Goal: Transaction & Acquisition: Purchase product/service

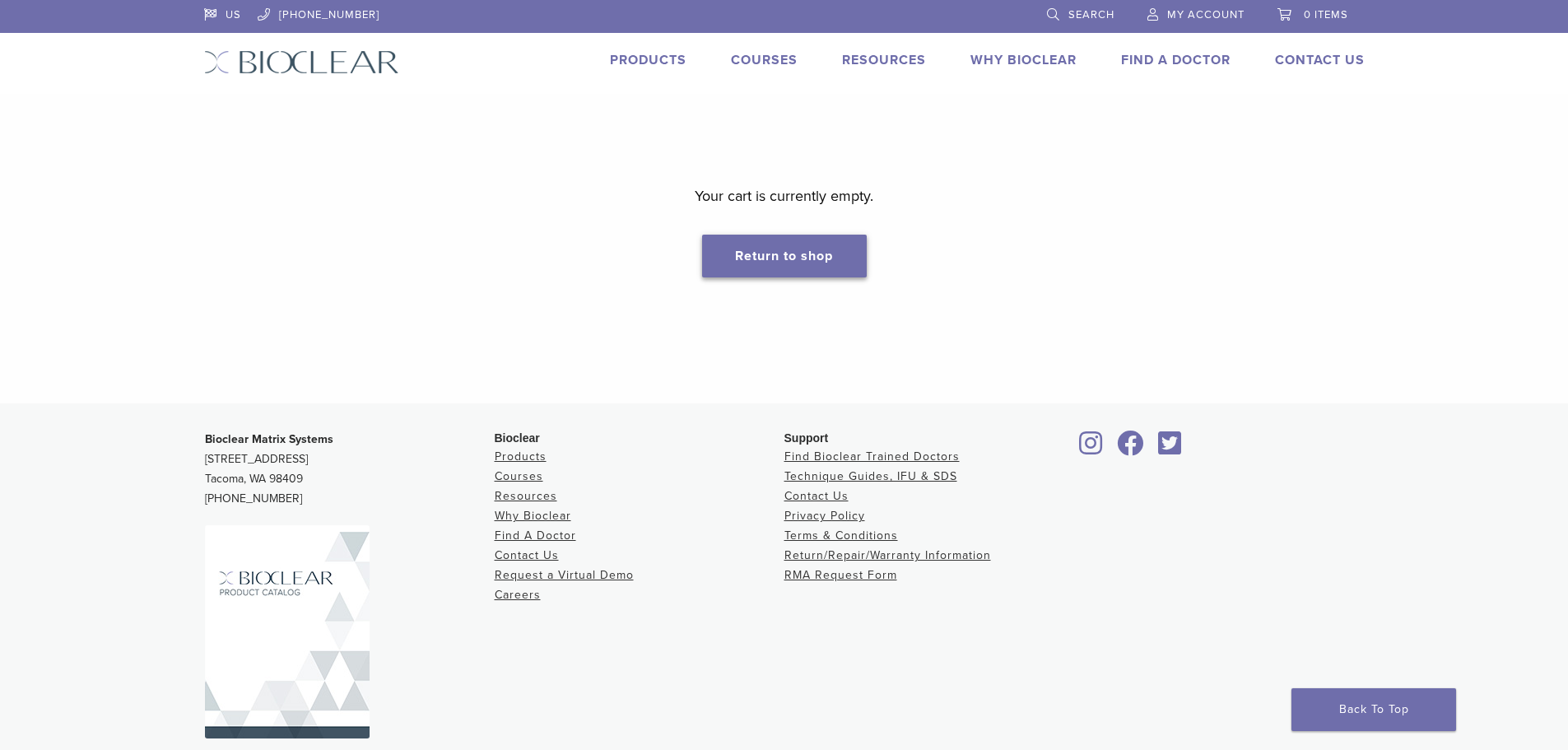
drag, startPoint x: 767, startPoint y: 248, endPoint x: 1036, endPoint y: 295, distance: 273.1
click at [767, 250] on link "Return to shop" at bounding box center [784, 257] width 165 height 43
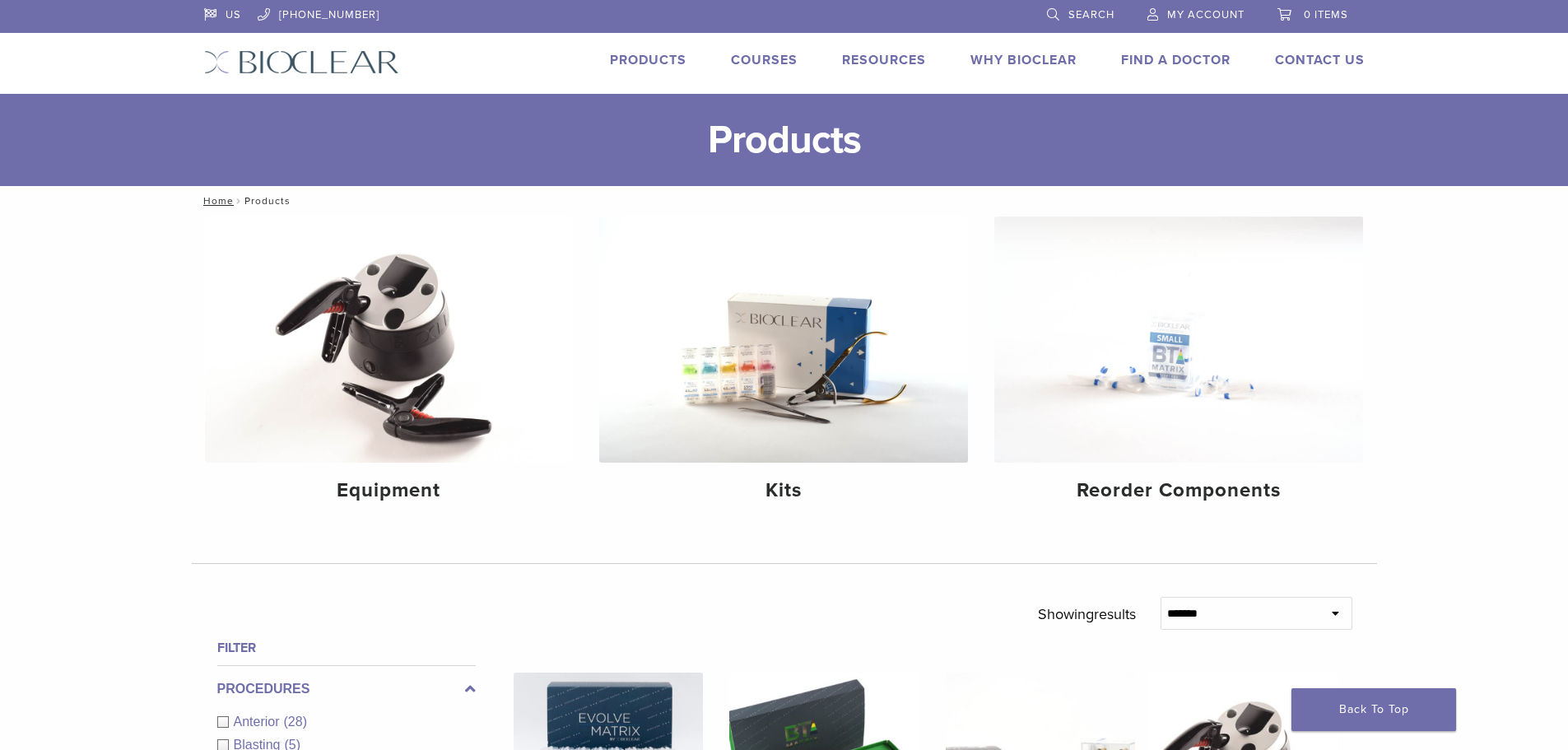
click at [1167, 13] on span "My Account" at bounding box center [1206, 15] width 78 height 13
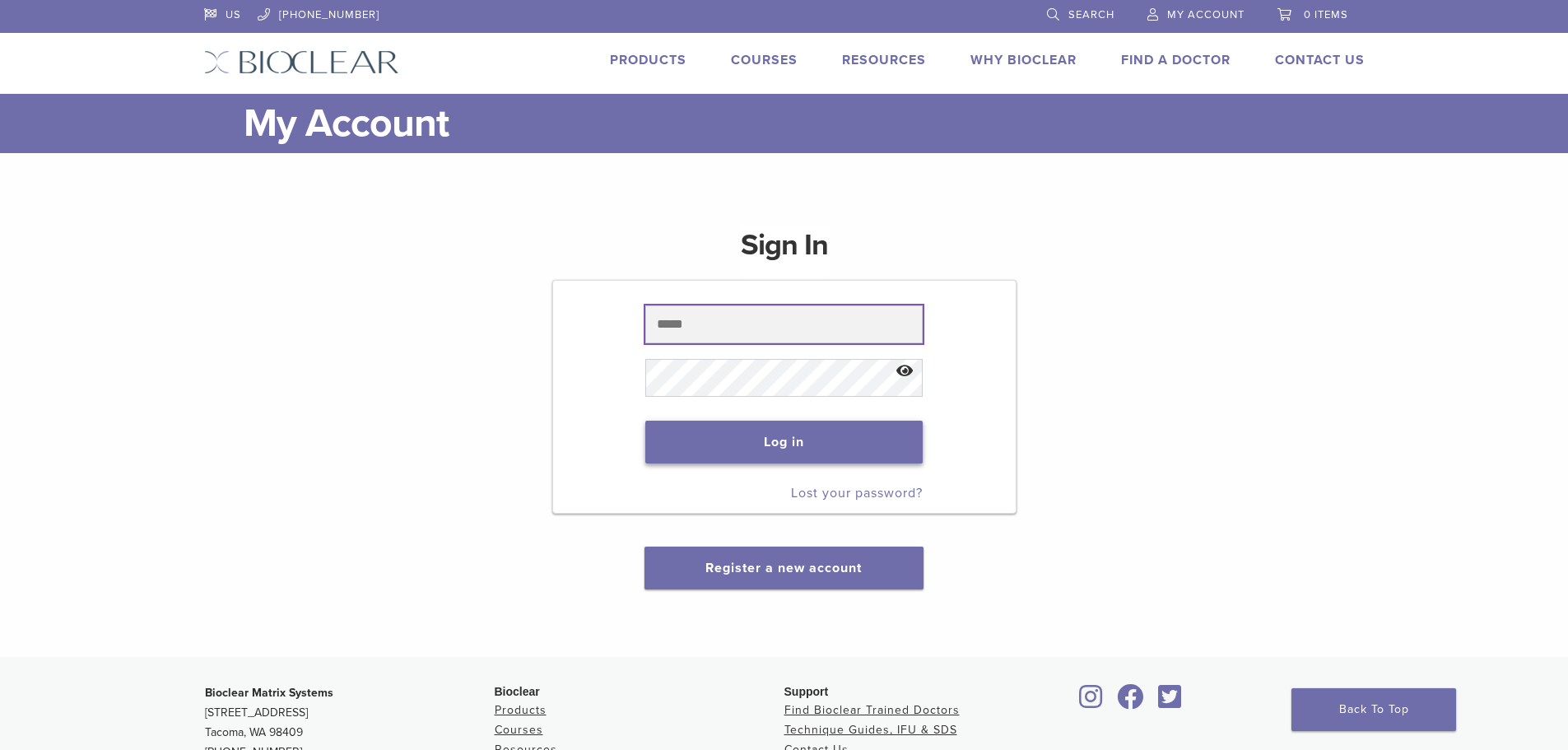
type input "**********"
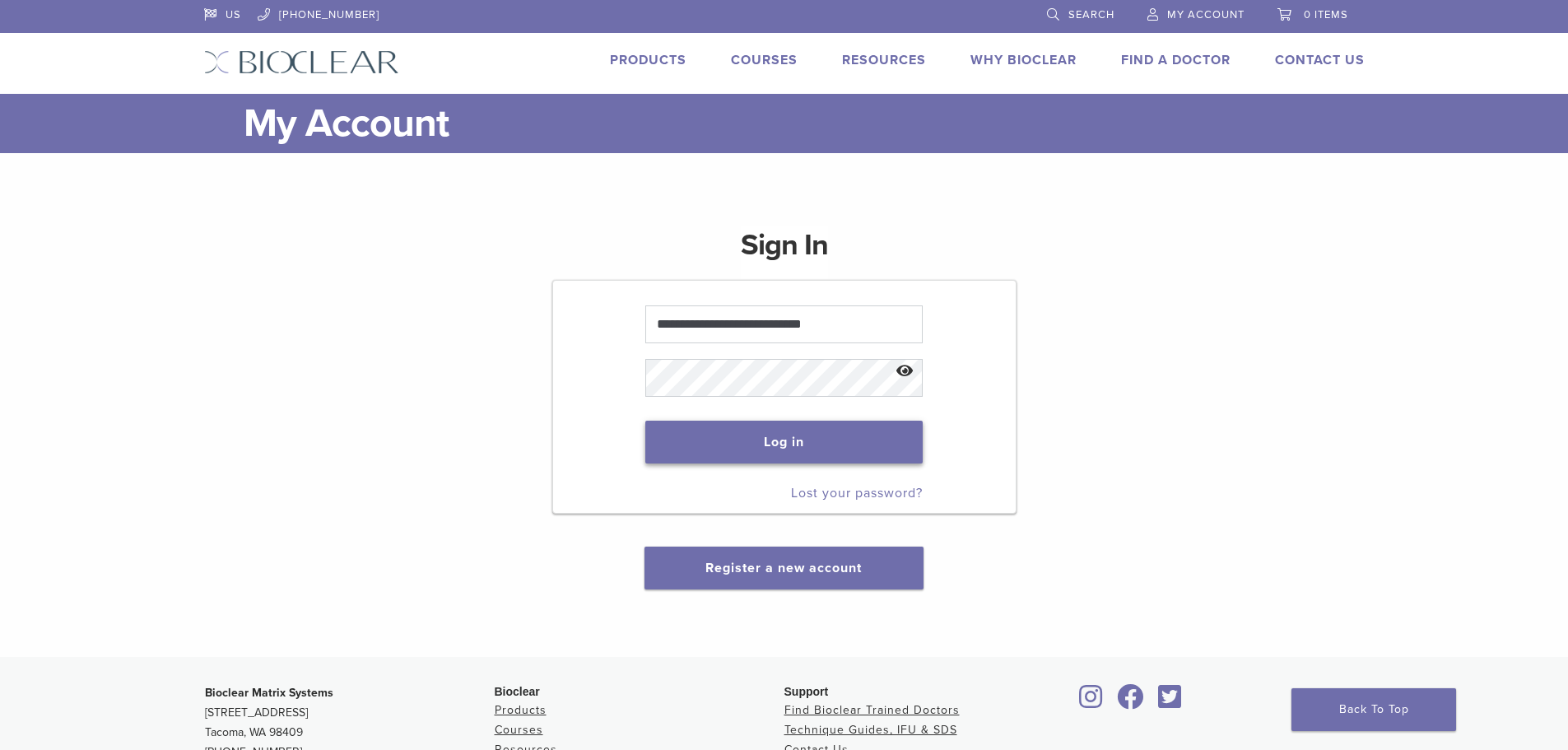
click at [845, 430] on button "Log in" at bounding box center [784, 442] width 277 height 43
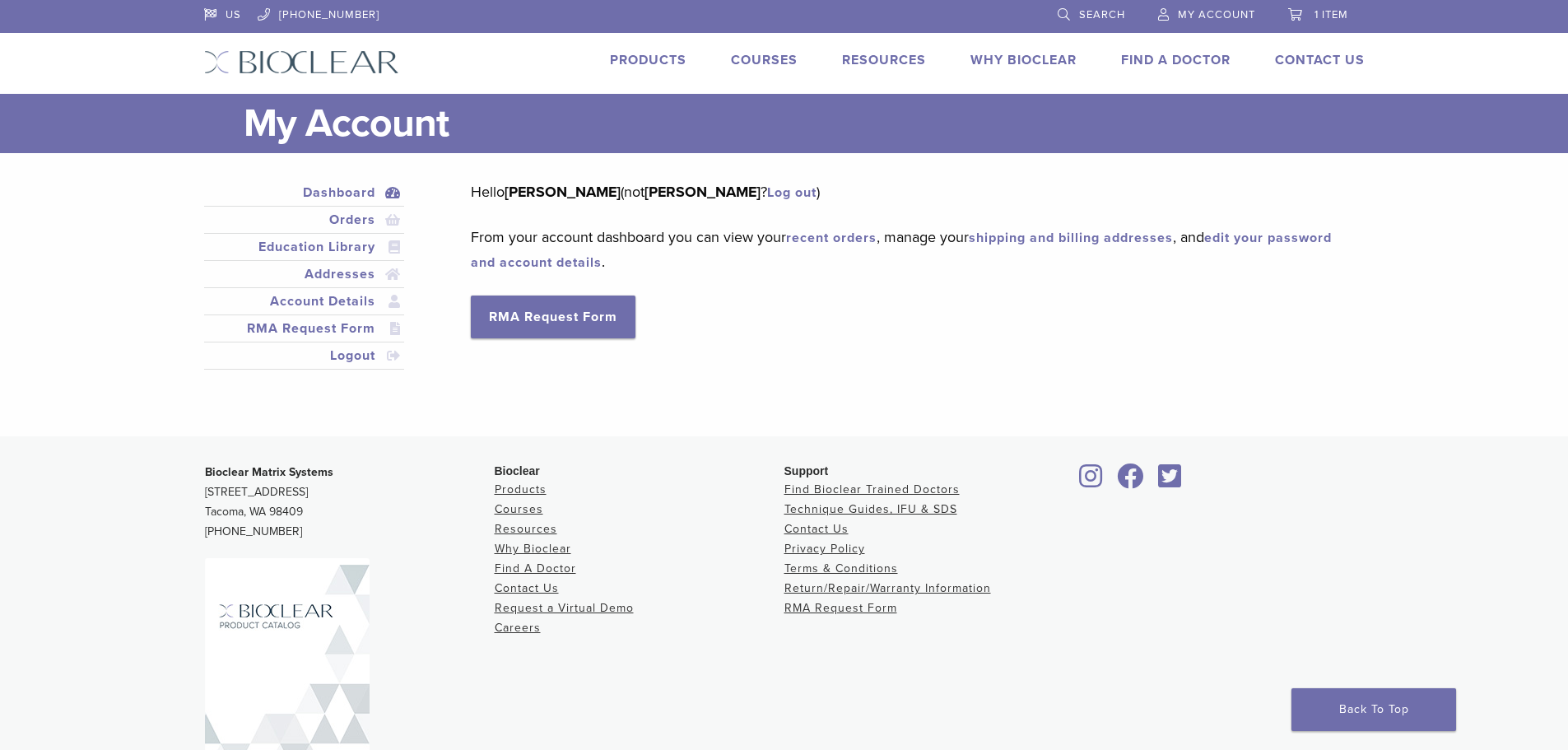
click at [653, 56] on link "Products" at bounding box center [648, 60] width 77 height 17
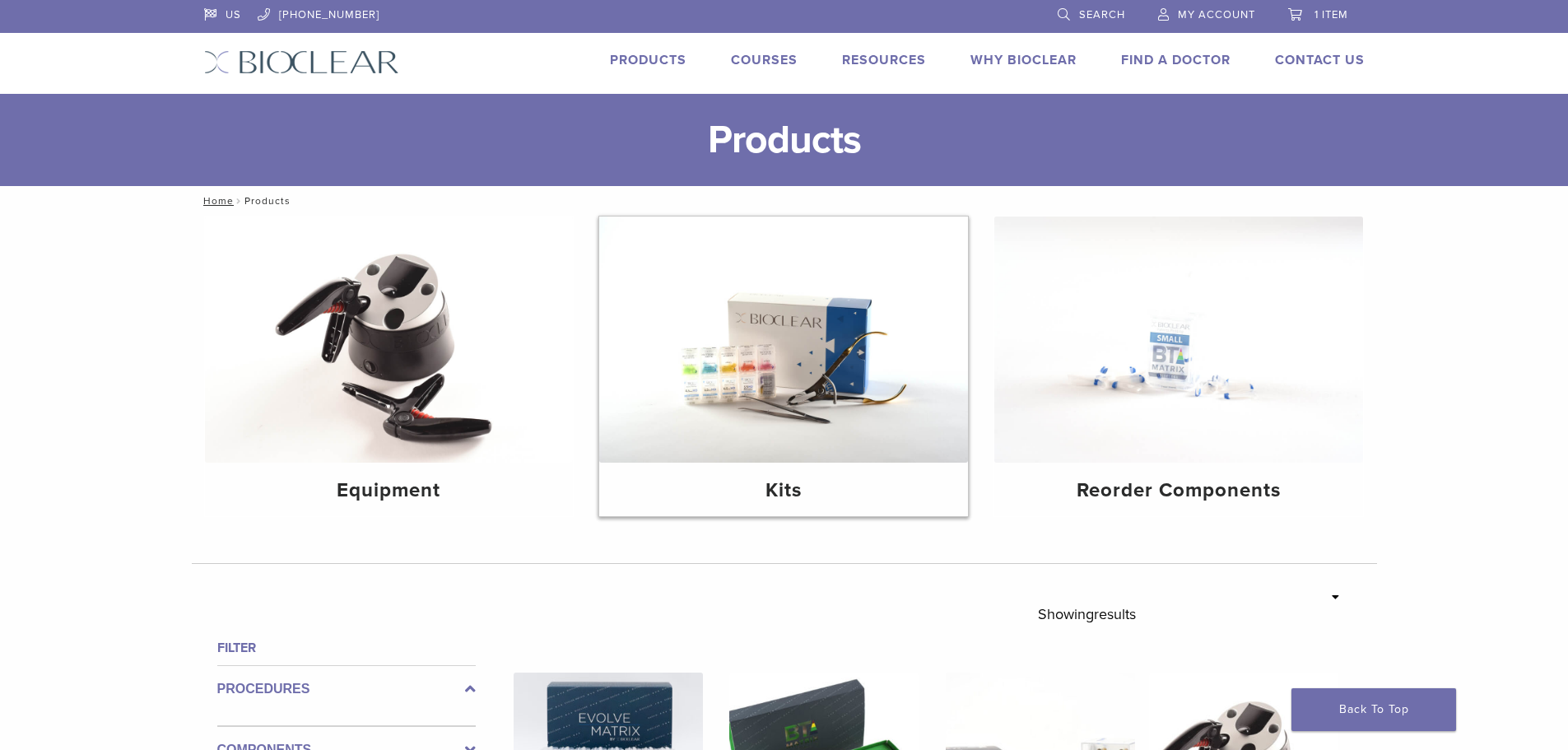
click at [882, 456] on img at bounding box center [784, 339] width 369 height 246
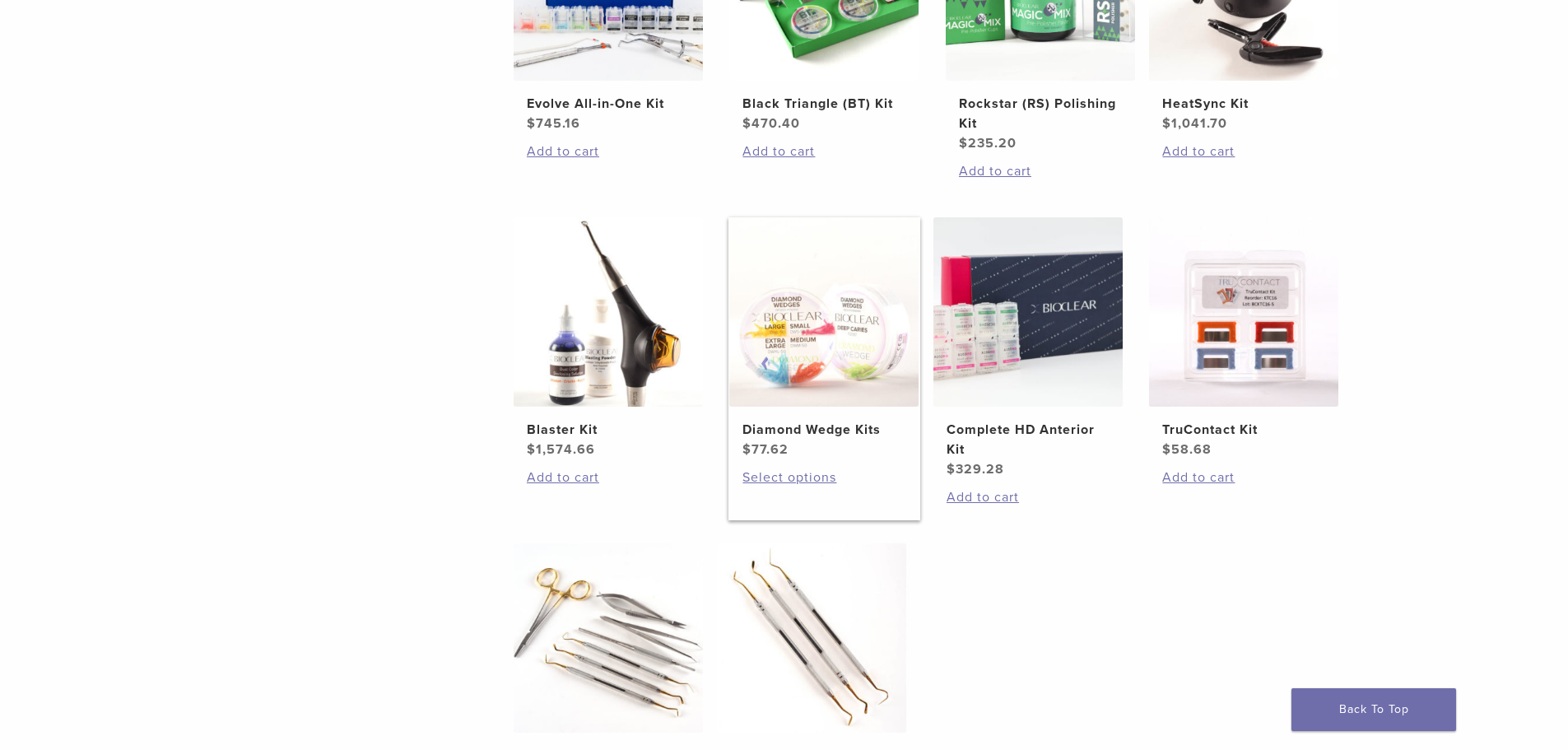
scroll to position [493, 0]
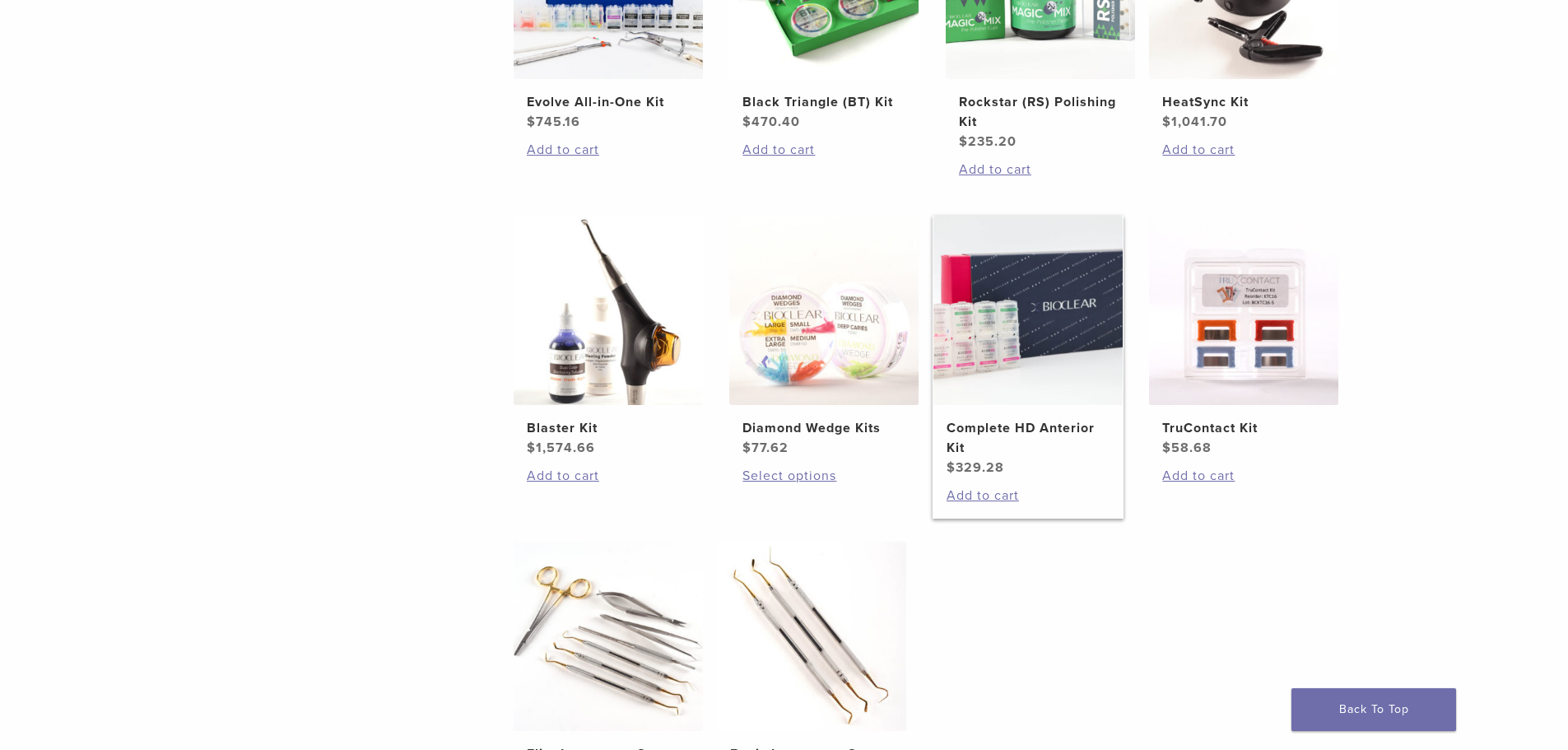
click at [1064, 436] on h2 "Complete HD Anterior Kit" at bounding box center [1028, 438] width 163 height 39
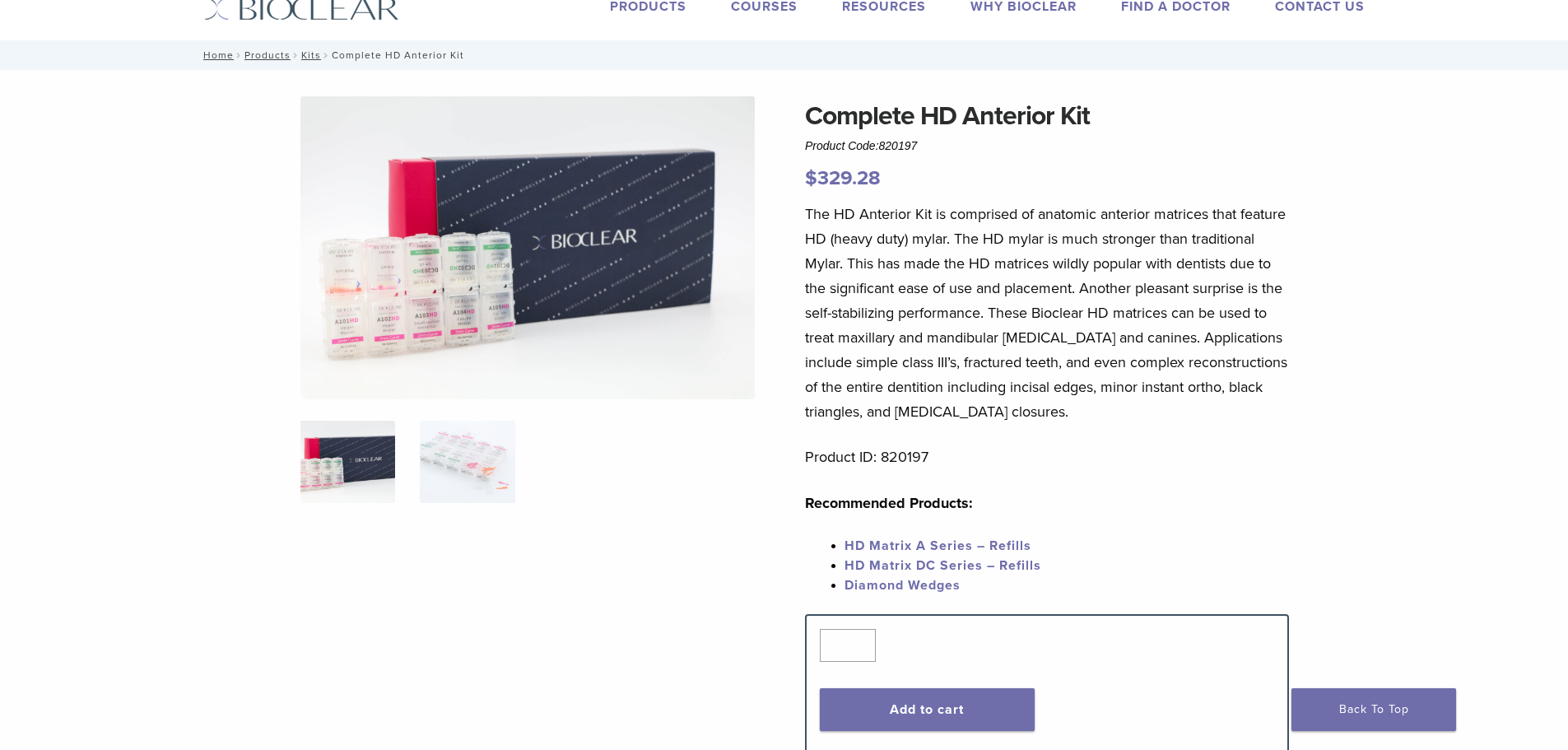
scroll to position [82, 0]
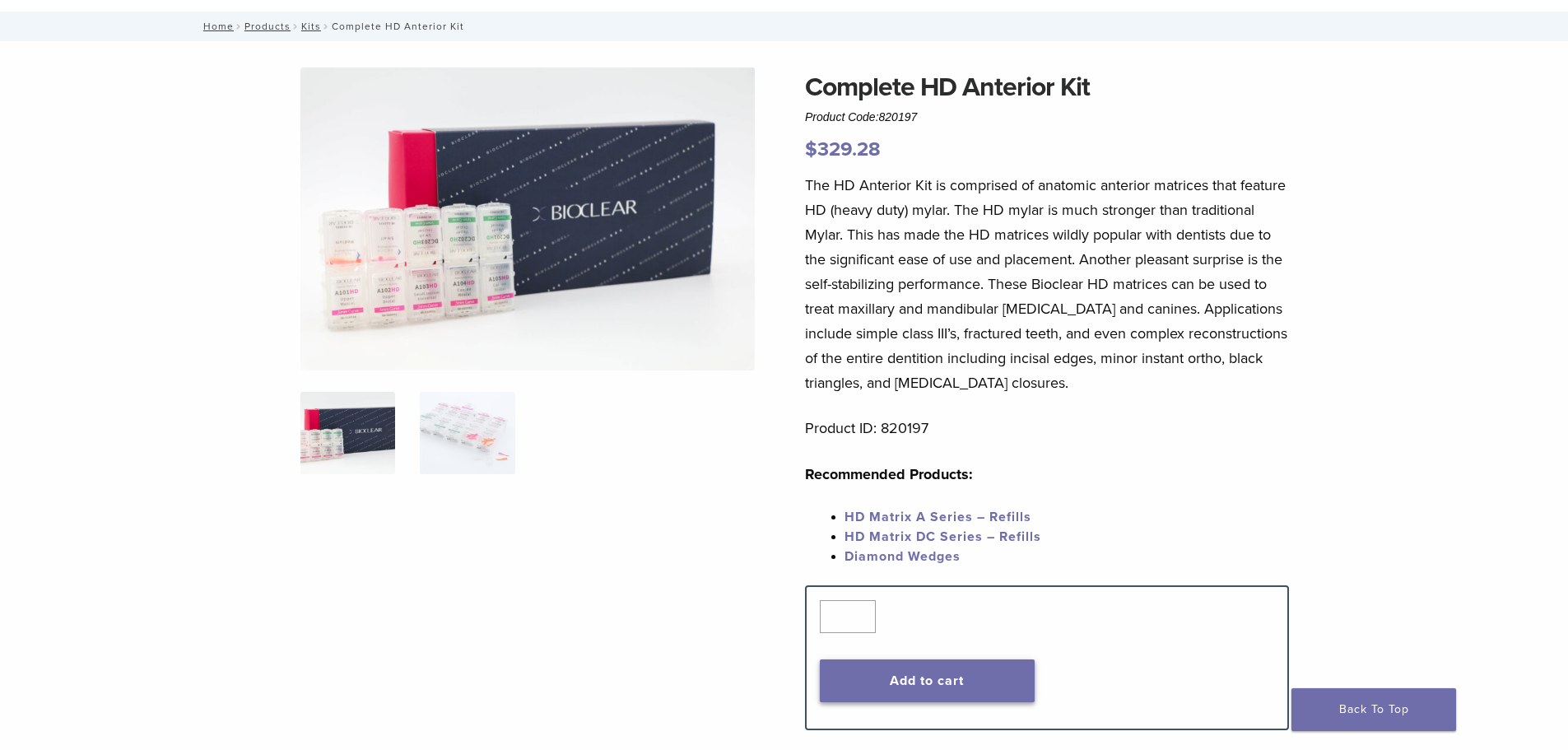
click at [1018, 681] on button "Add to cart" at bounding box center [927, 681] width 214 height 43
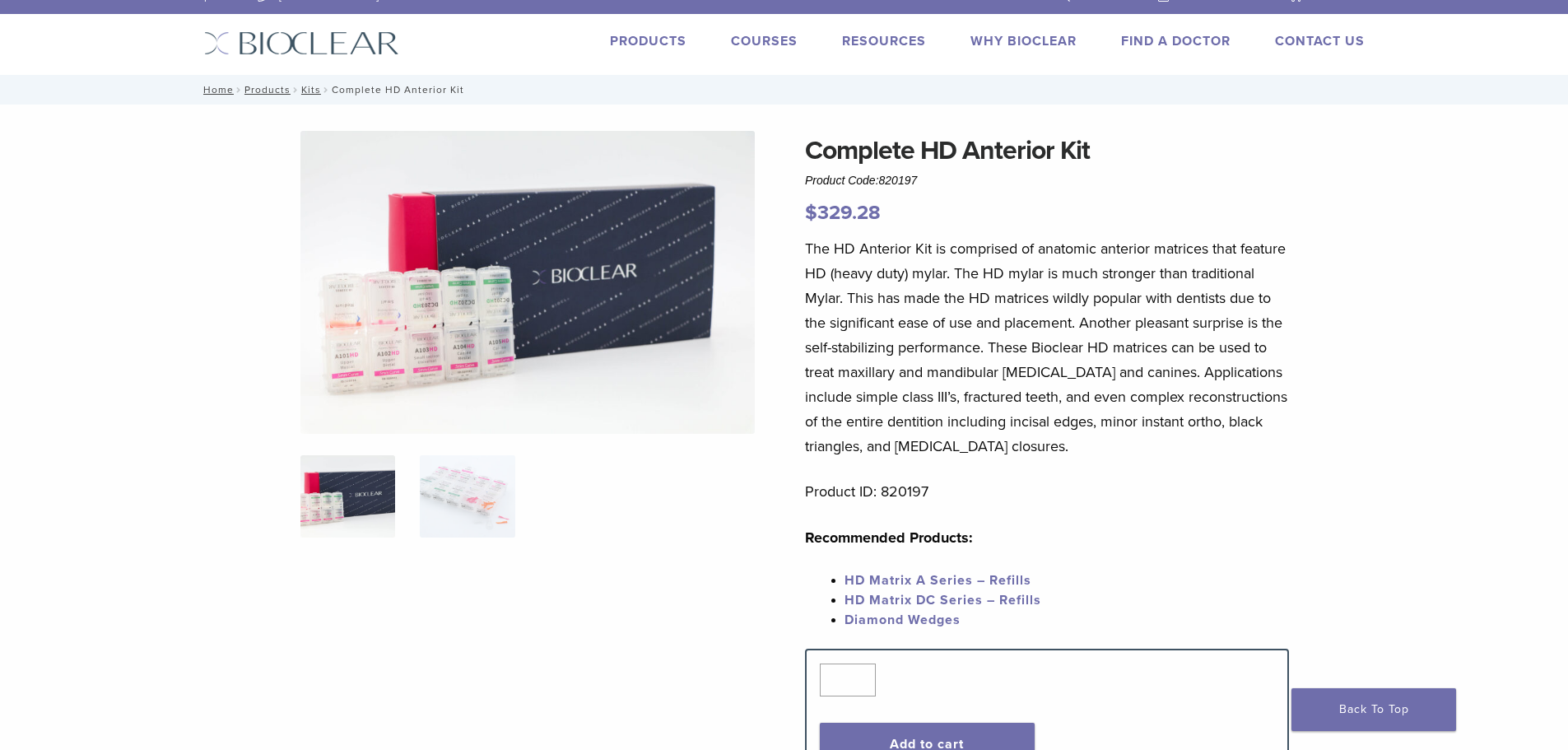
scroll to position [0, 0]
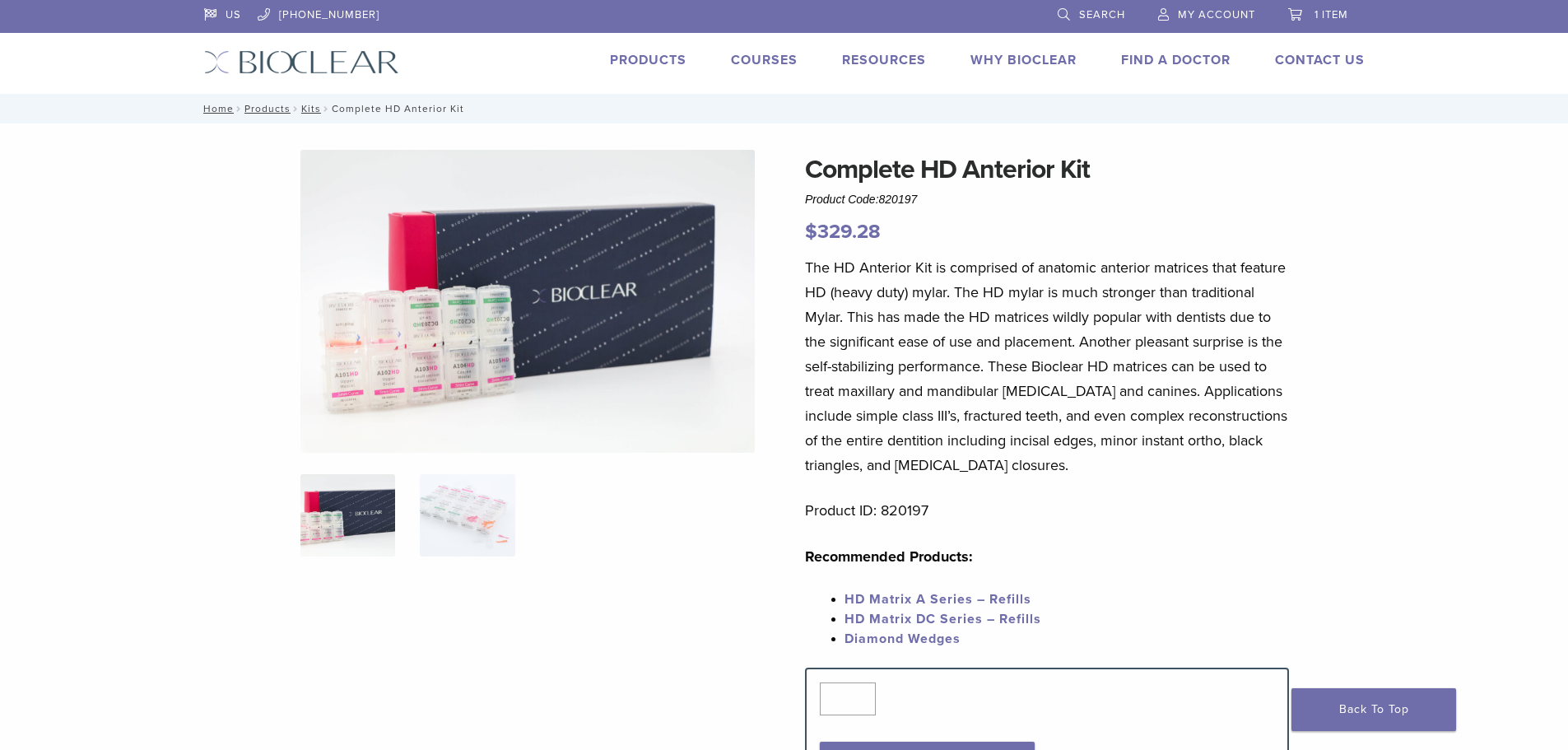
click at [1328, 21] on span "1 item" at bounding box center [1331, 15] width 34 height 13
click at [1304, 9] on link "1 item" at bounding box center [1318, 12] width 60 height 24
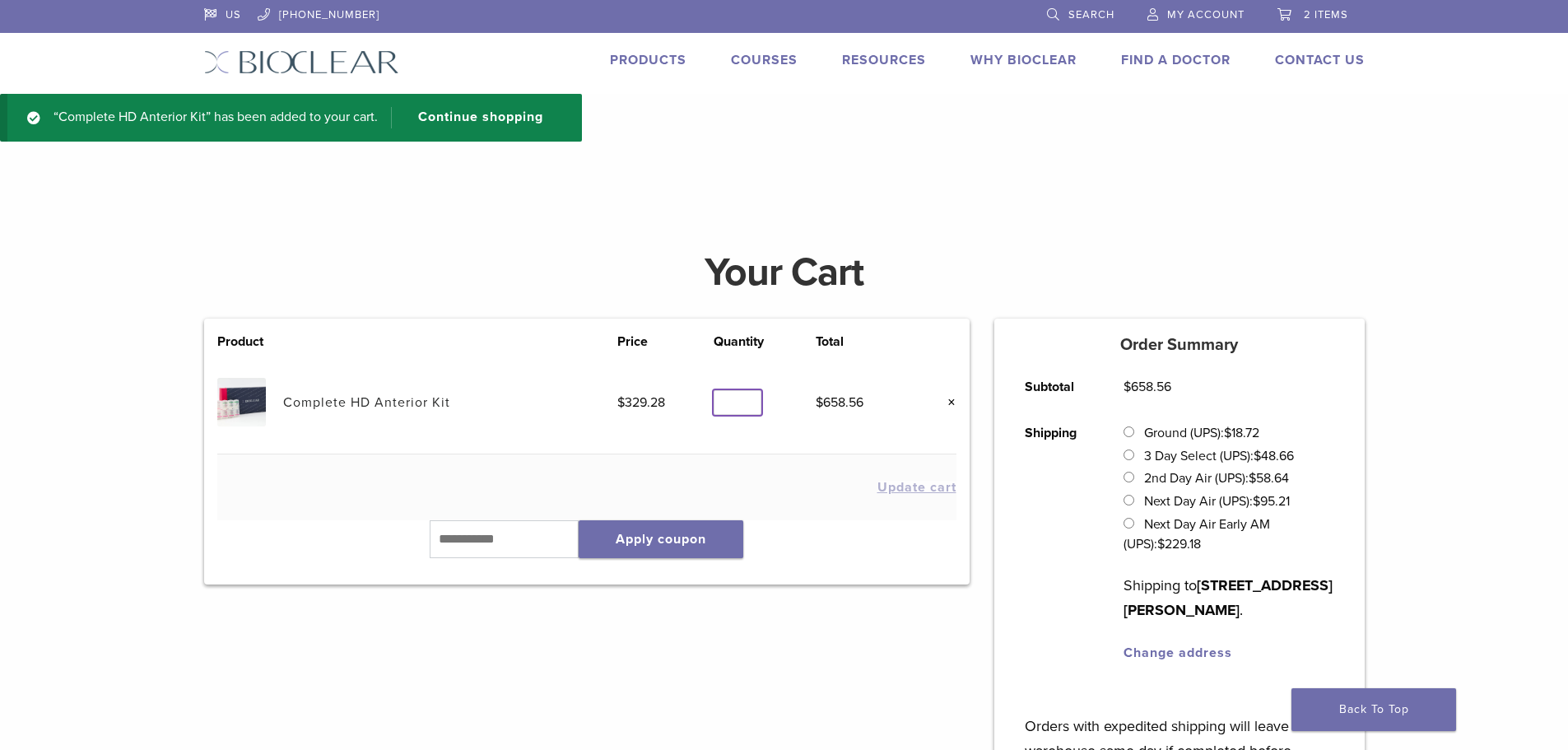
click at [748, 398] on input "*" at bounding box center [737, 403] width 48 height 25
click at [743, 412] on input "*" at bounding box center [737, 403] width 48 height 25
click at [747, 405] on input "*" at bounding box center [737, 403] width 48 height 25
type input "*"
click at [747, 405] on input "*" at bounding box center [737, 403] width 48 height 25
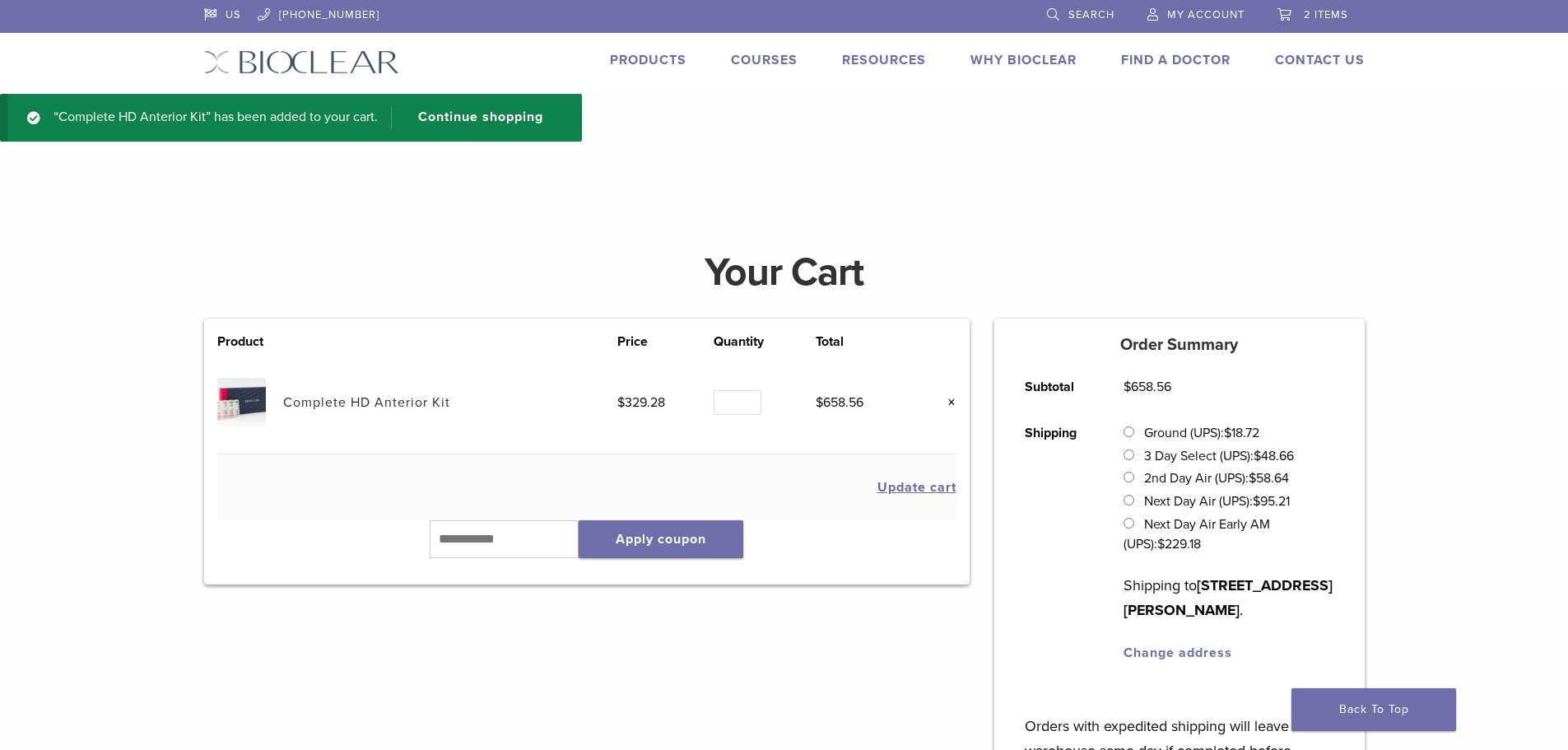
click at [827, 214] on main "Your Cart Product Price Quantity Total Complete HD Anterior Kit $ 329.28 Quanti…" at bounding box center [784, 601] width 1568 height 851
click at [892, 169] on div "“Complete HD Anterior Kit” has been added to your cart. Continue shopping" at bounding box center [784, 135] width 1568 height 82
click at [1315, 227] on div "Your Cart" at bounding box center [784, 272] width 1185 height 92
click at [827, 712] on div "Product Price Quantity Total Complete HD Anterior Kit $ 329.28 Quantity Quantit…" at bounding box center [587, 672] width 790 height 709
click at [651, 427] on td "$ 329.28" at bounding box center [666, 403] width 97 height 103
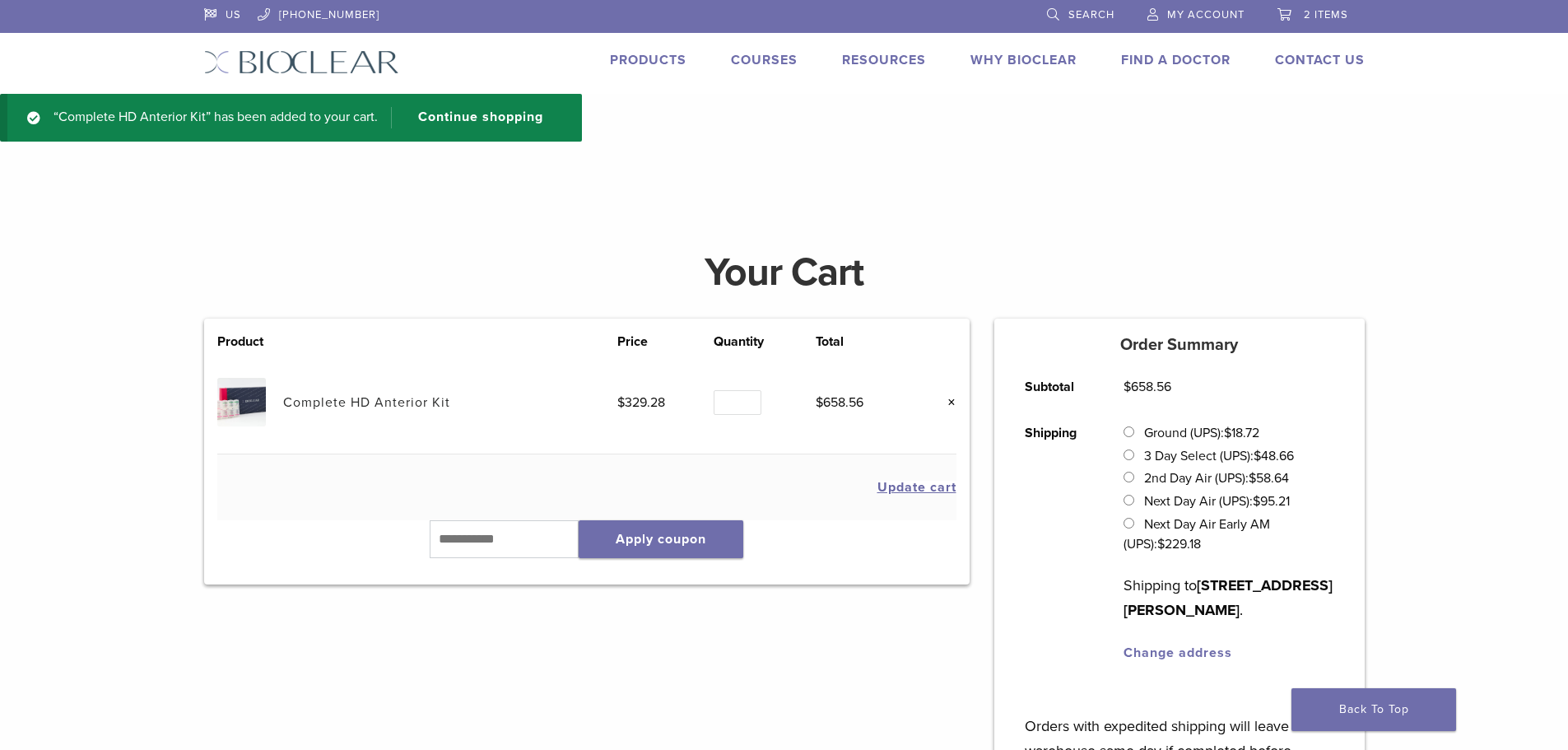
click at [898, 419] on td "$ 658.56" at bounding box center [864, 403] width 97 height 103
click at [914, 490] on button "Update cart" at bounding box center [916, 487] width 79 height 13
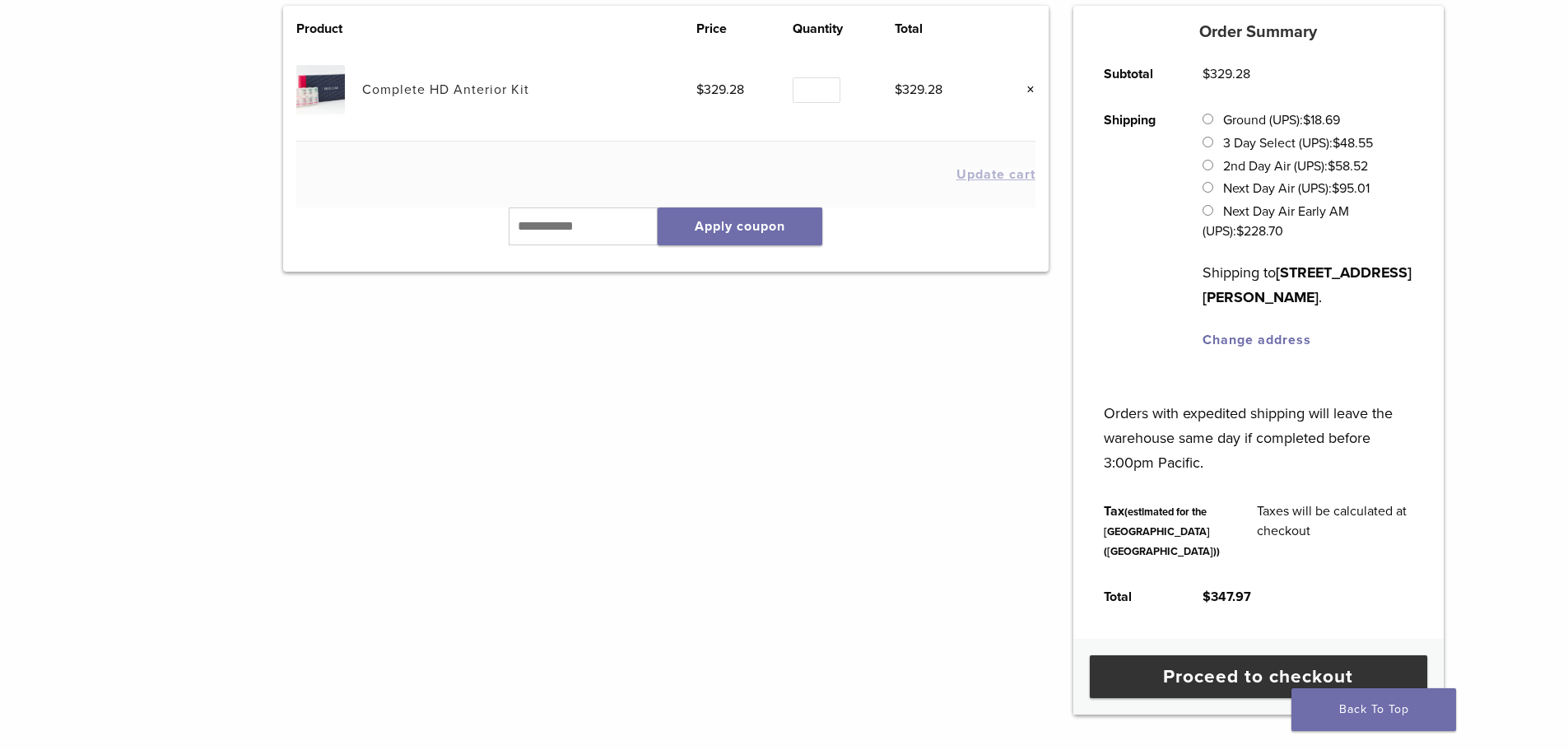
scroll to position [309, 0]
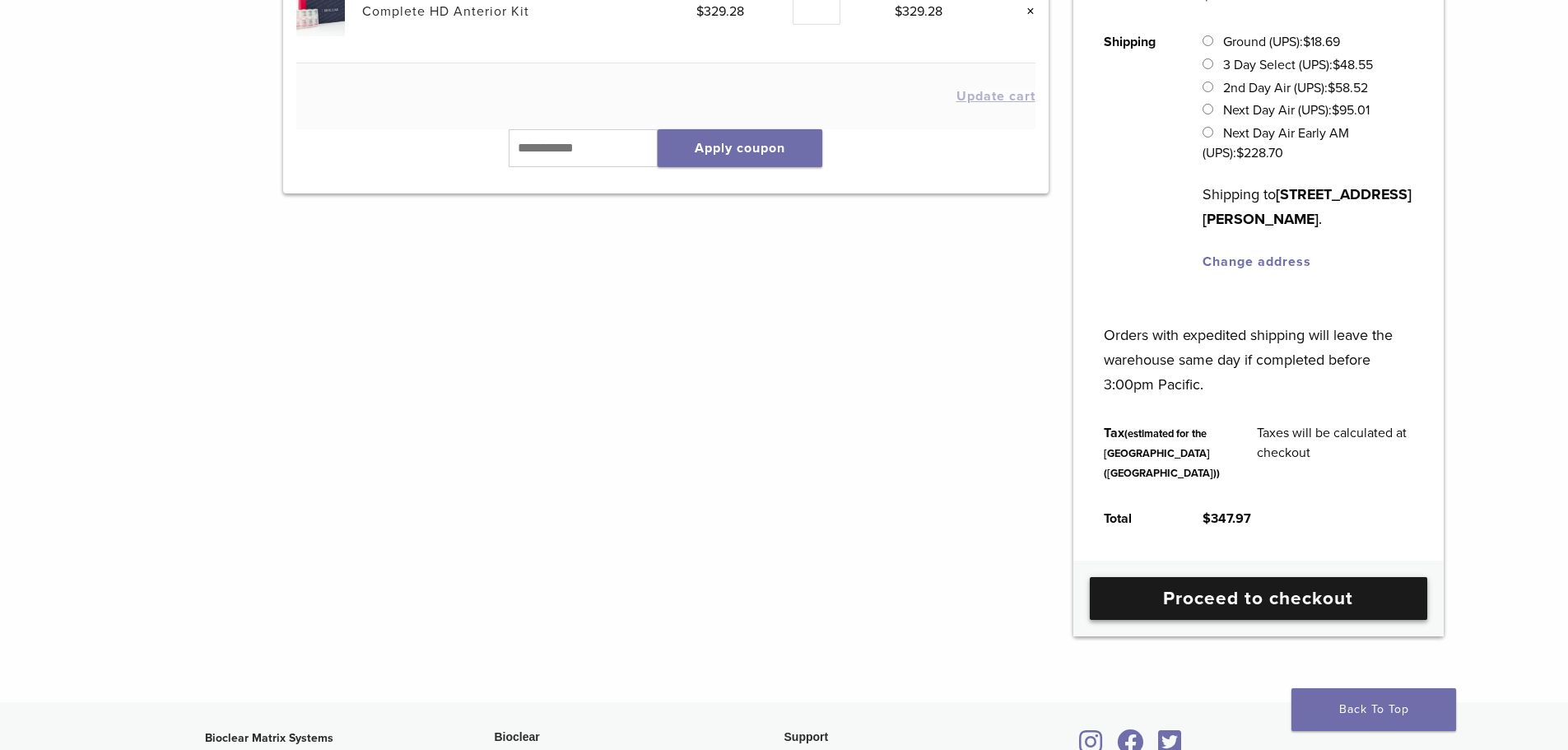
click at [1152, 620] on link "Proceed to checkout" at bounding box center [1258, 598] width 337 height 43
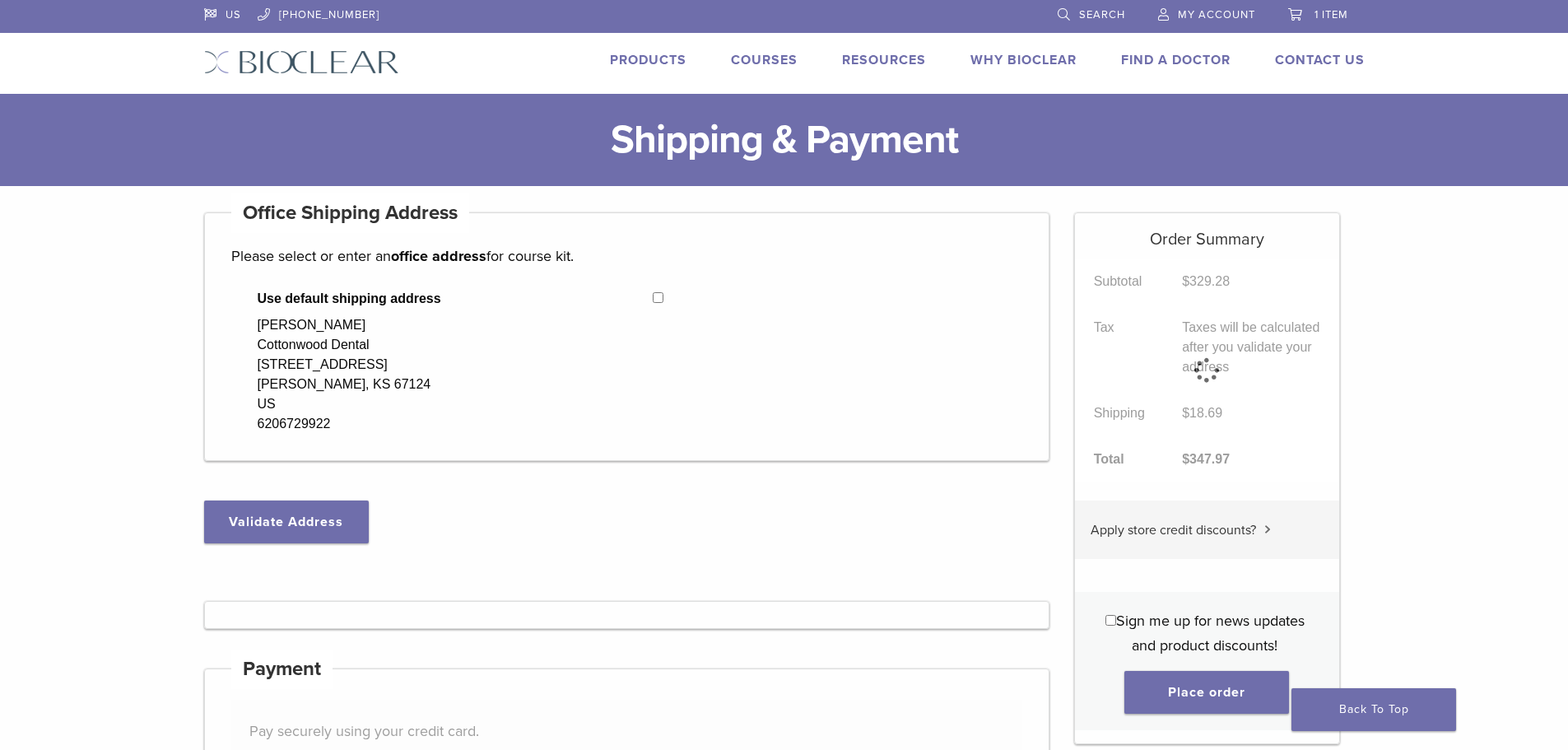
select select "**"
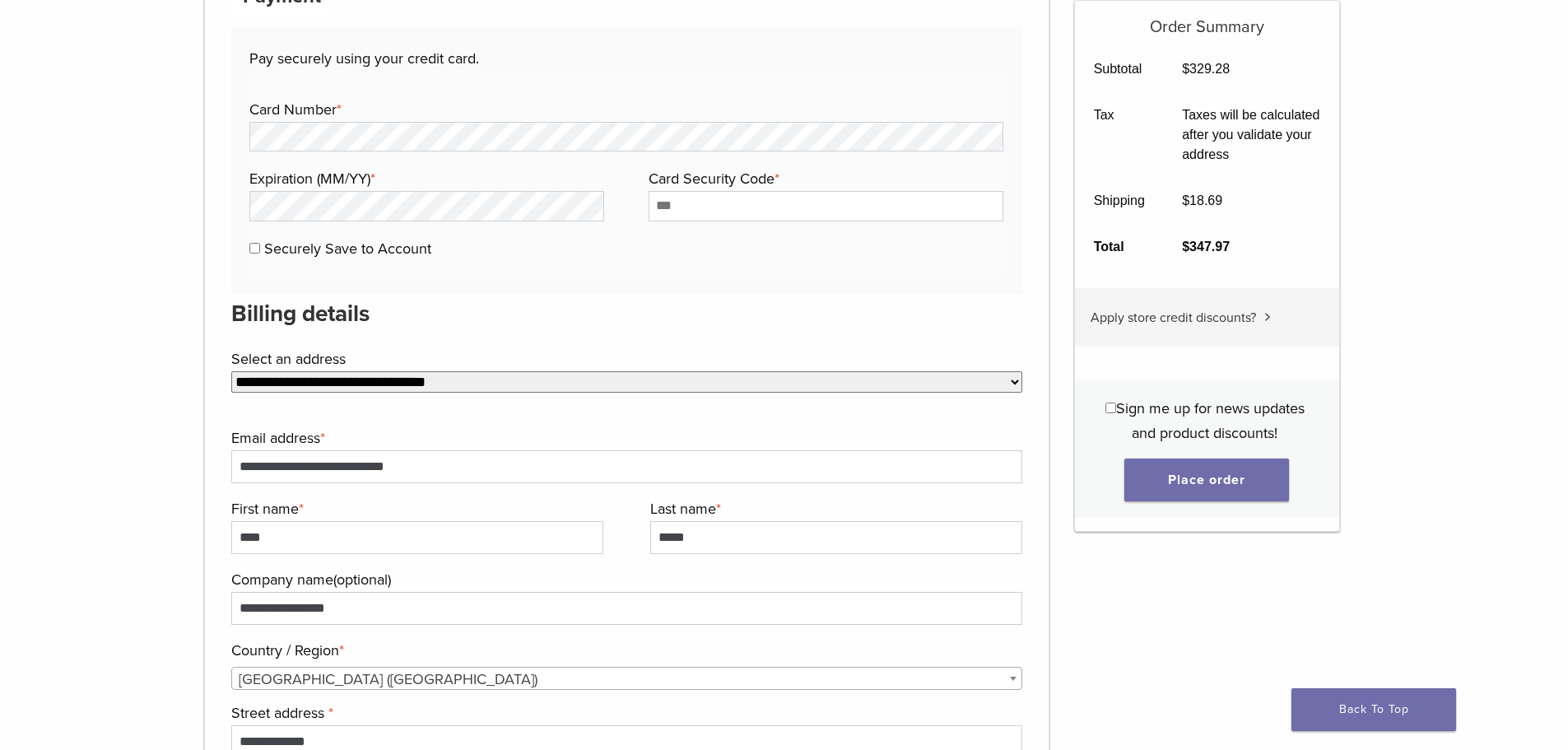
scroll to position [1095, 0]
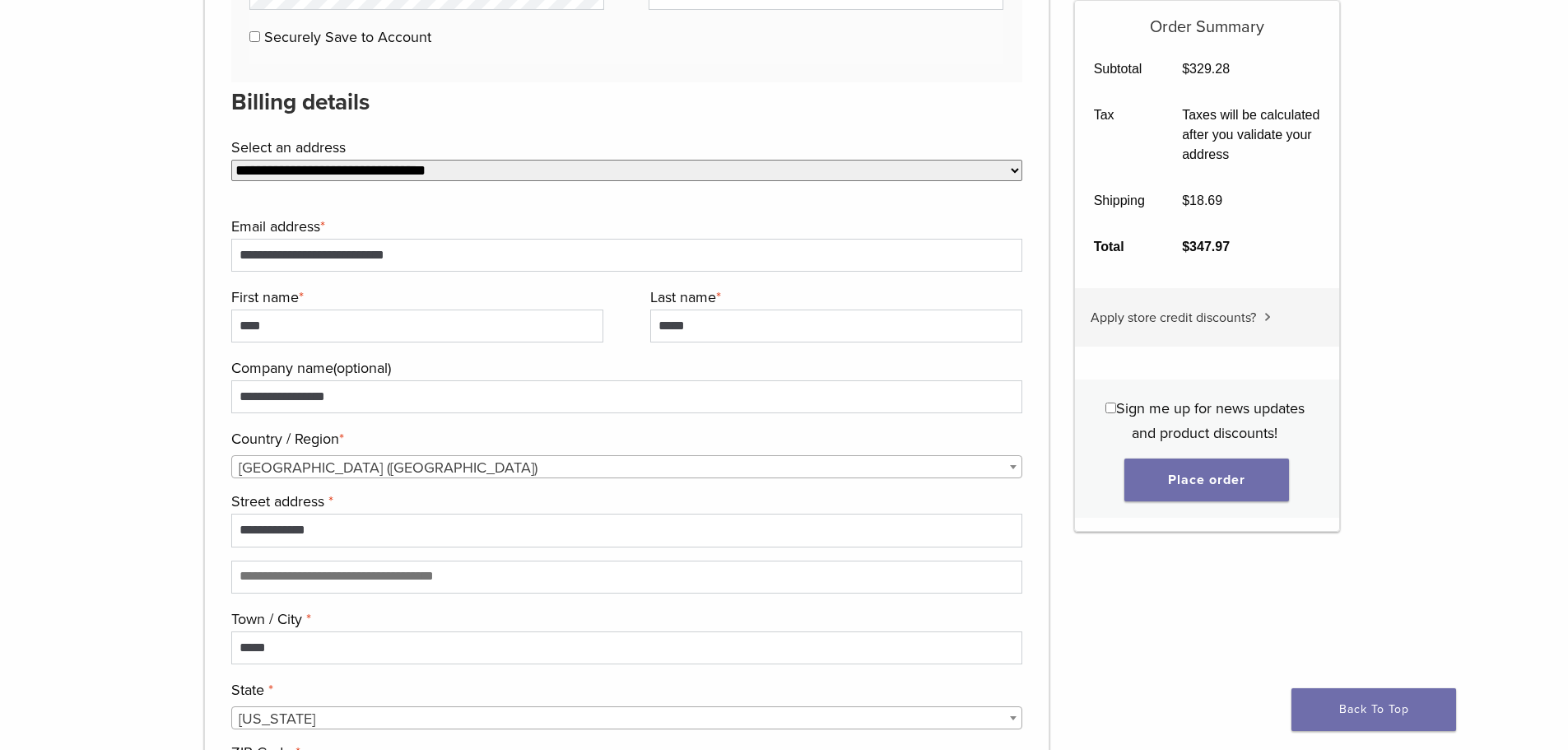
click at [455, 174] on select "**********" at bounding box center [627, 170] width 792 height 22
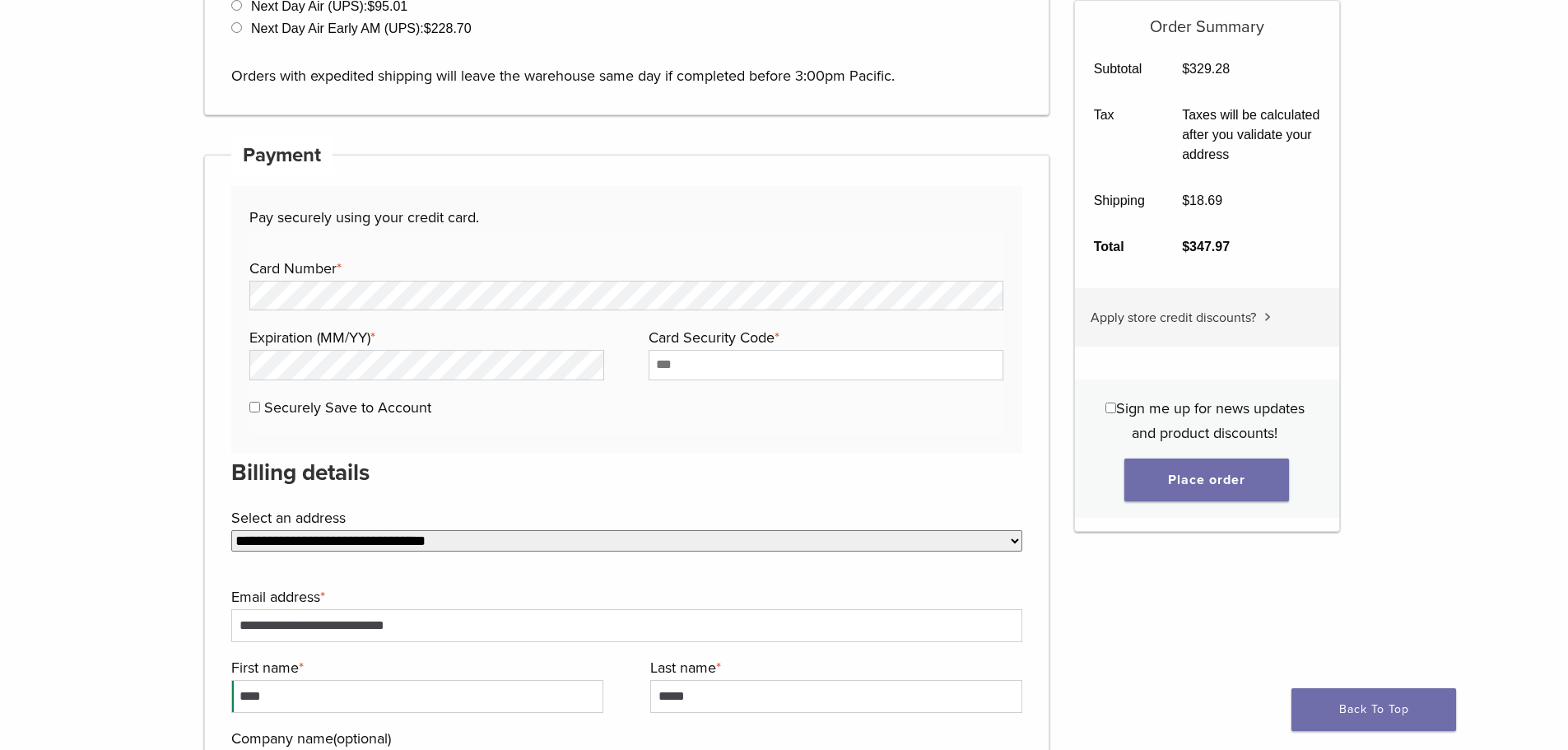
scroll to position [684, 0]
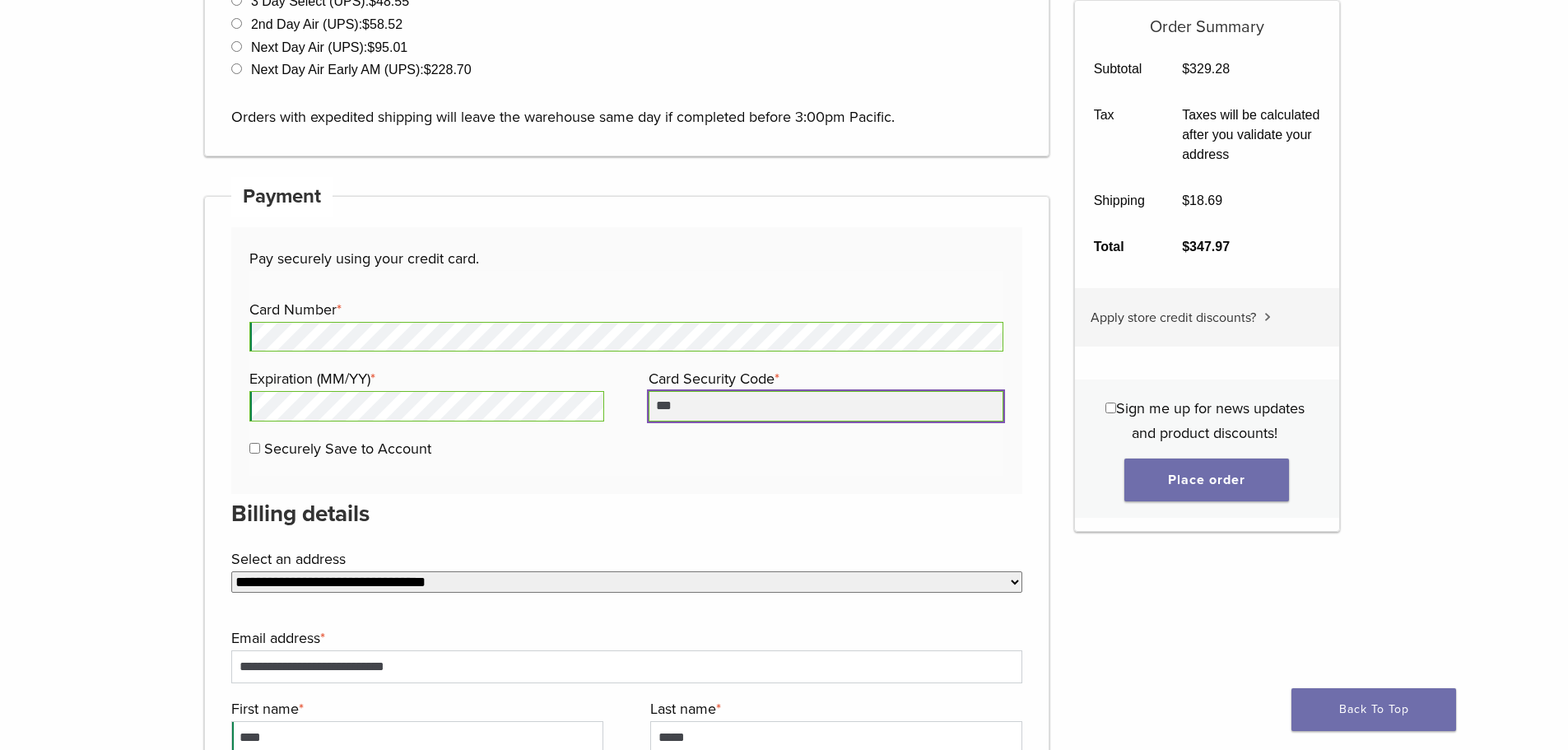
type input "***"
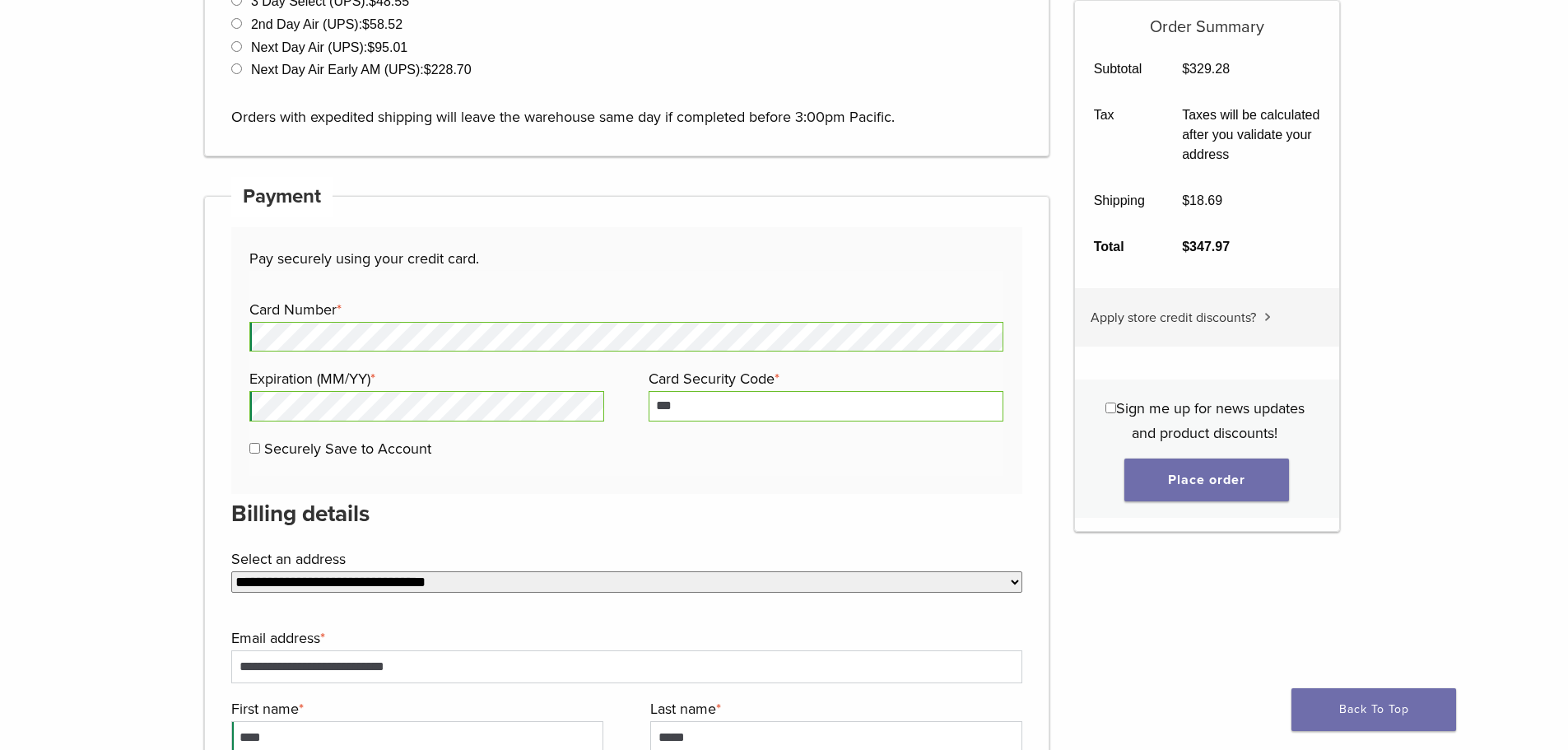
click at [469, 487] on div "Pay securely using your credit card. Payment Info Card Number * Expiration (MM/…" at bounding box center [627, 360] width 792 height 267
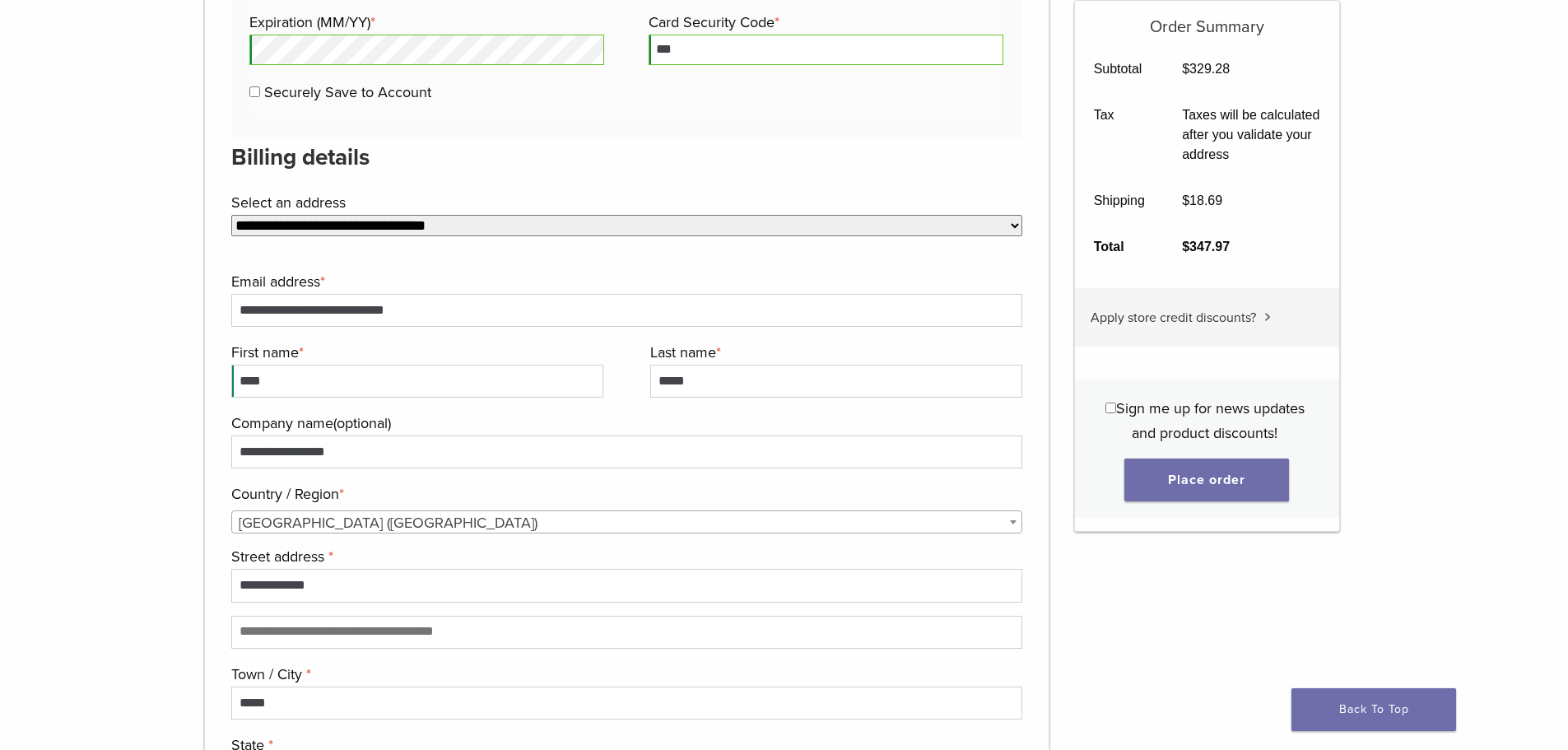
scroll to position [1012, 0]
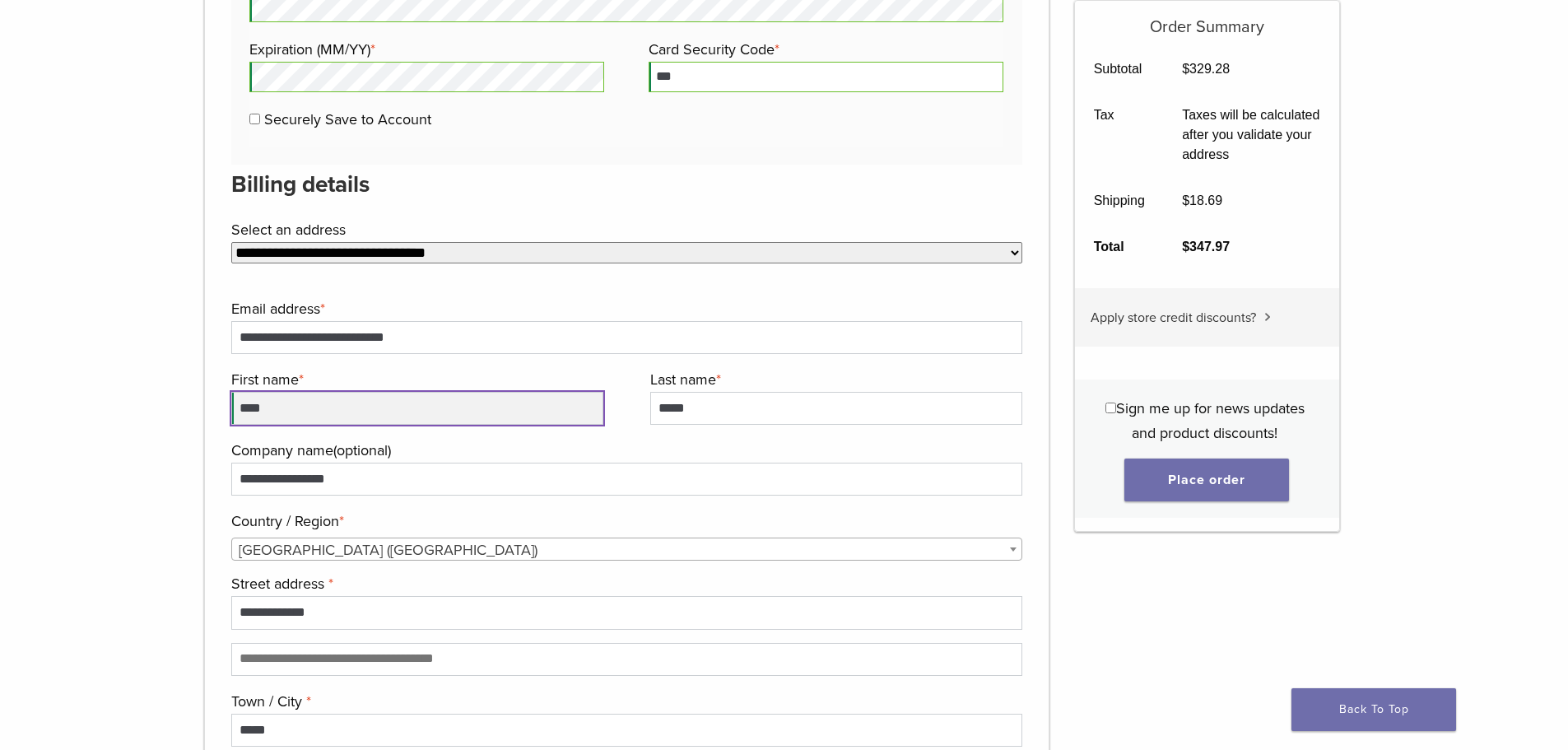
drag, startPoint x: 248, startPoint y: 411, endPoint x: 195, endPoint y: 413, distance: 53.0
click at [195, 413] on form "**********" at bounding box center [772, 199] width 1161 height 1998
type input "*******"
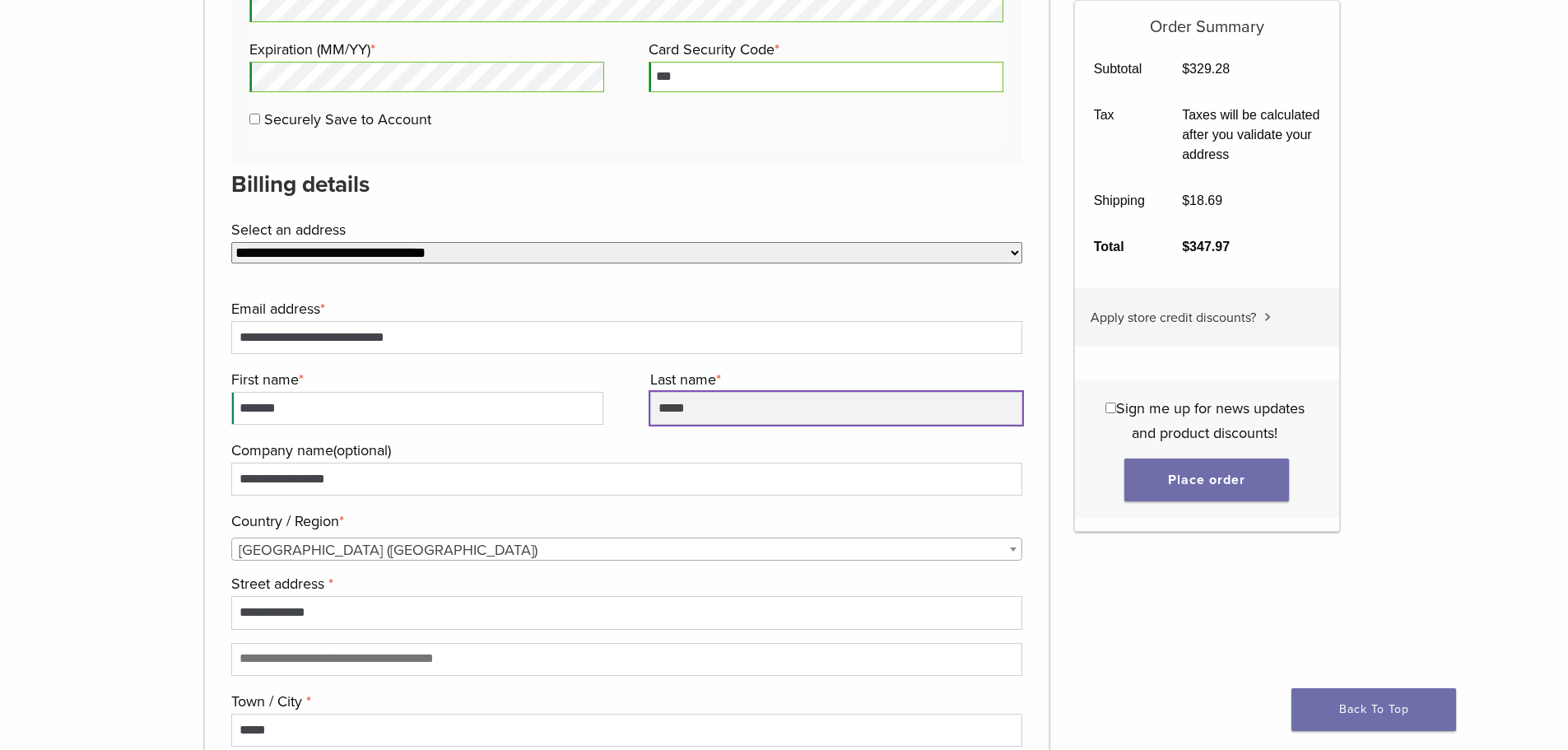
type input "*****"
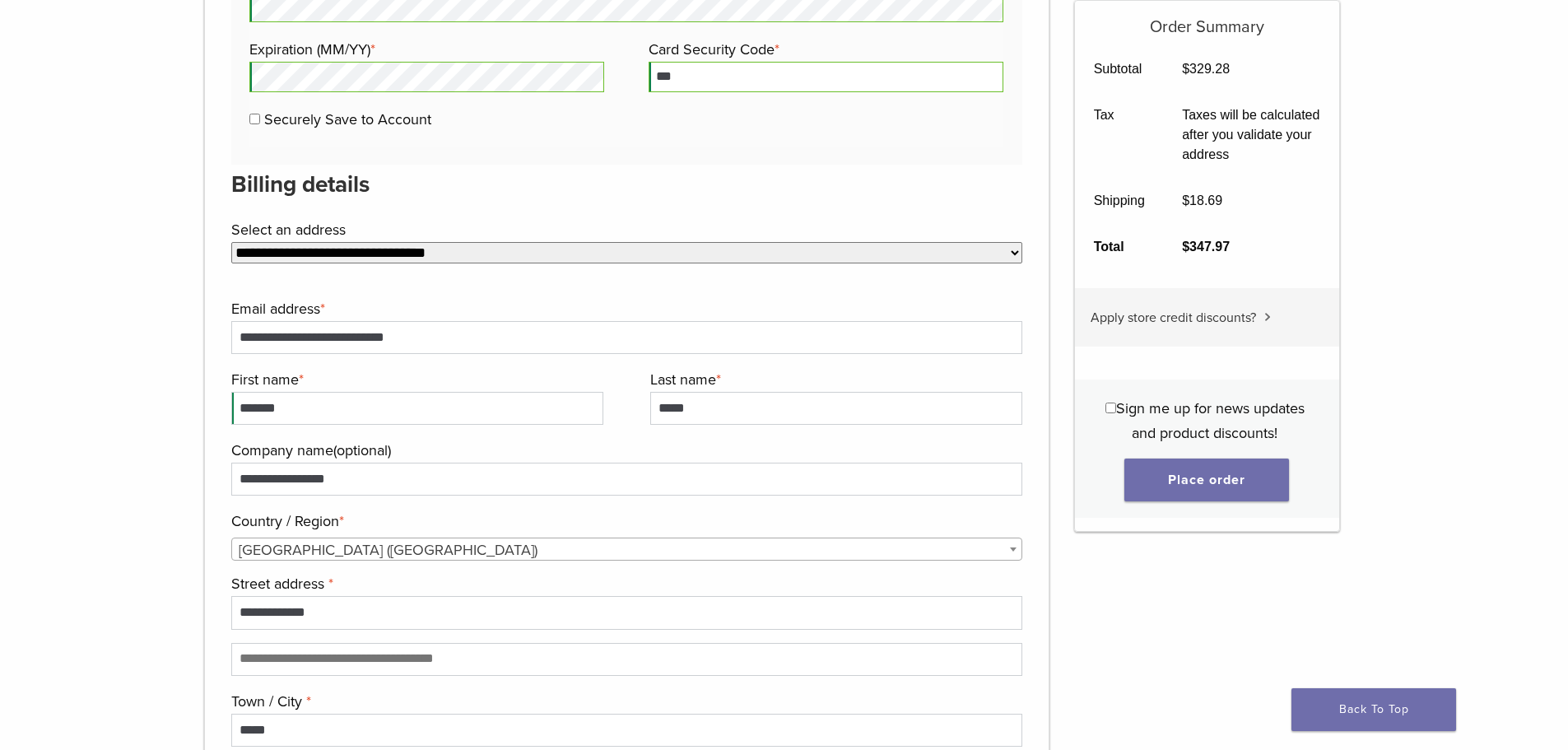
click at [615, 371] on div "**********" at bounding box center [627, 641] width 792 height 692
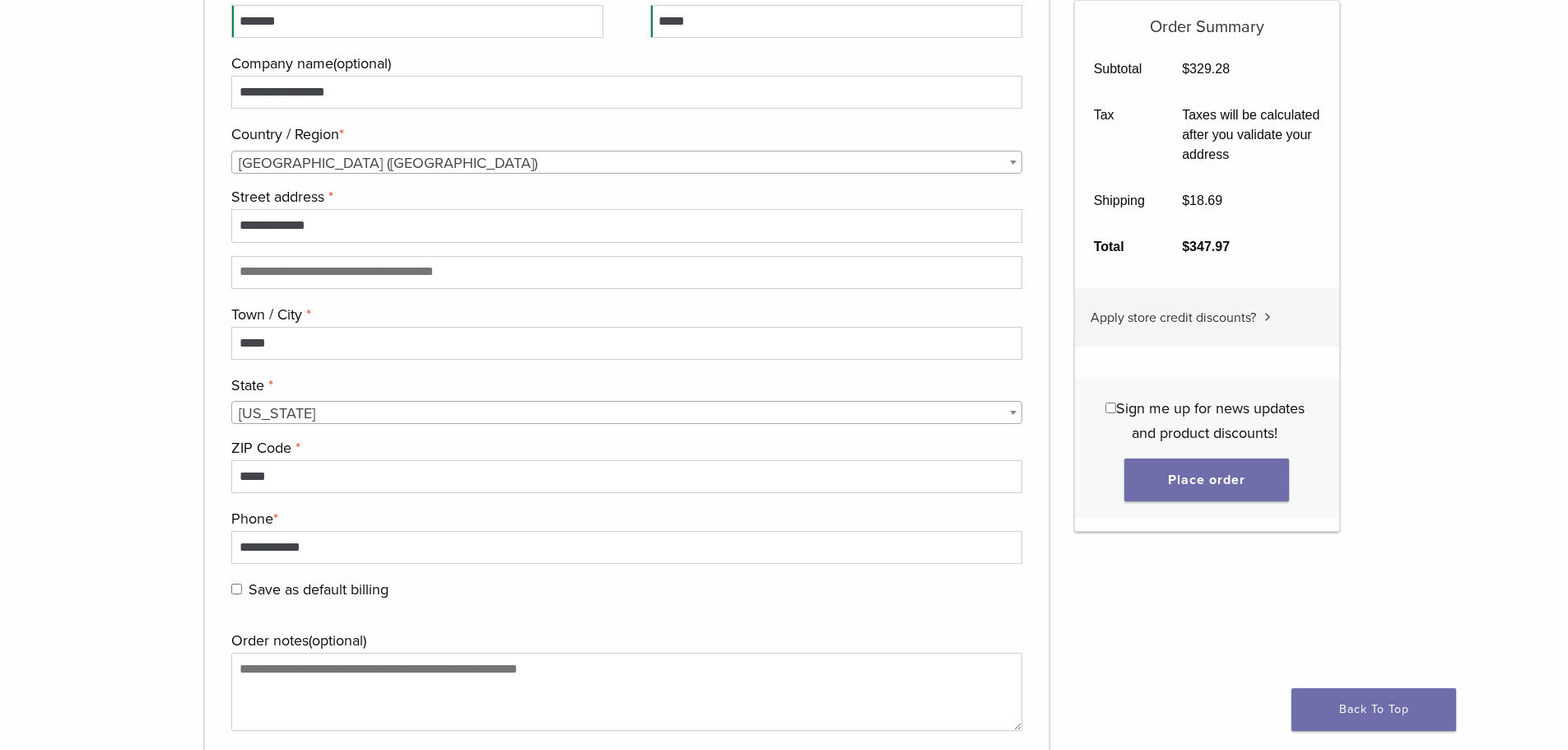
scroll to position [1646, 0]
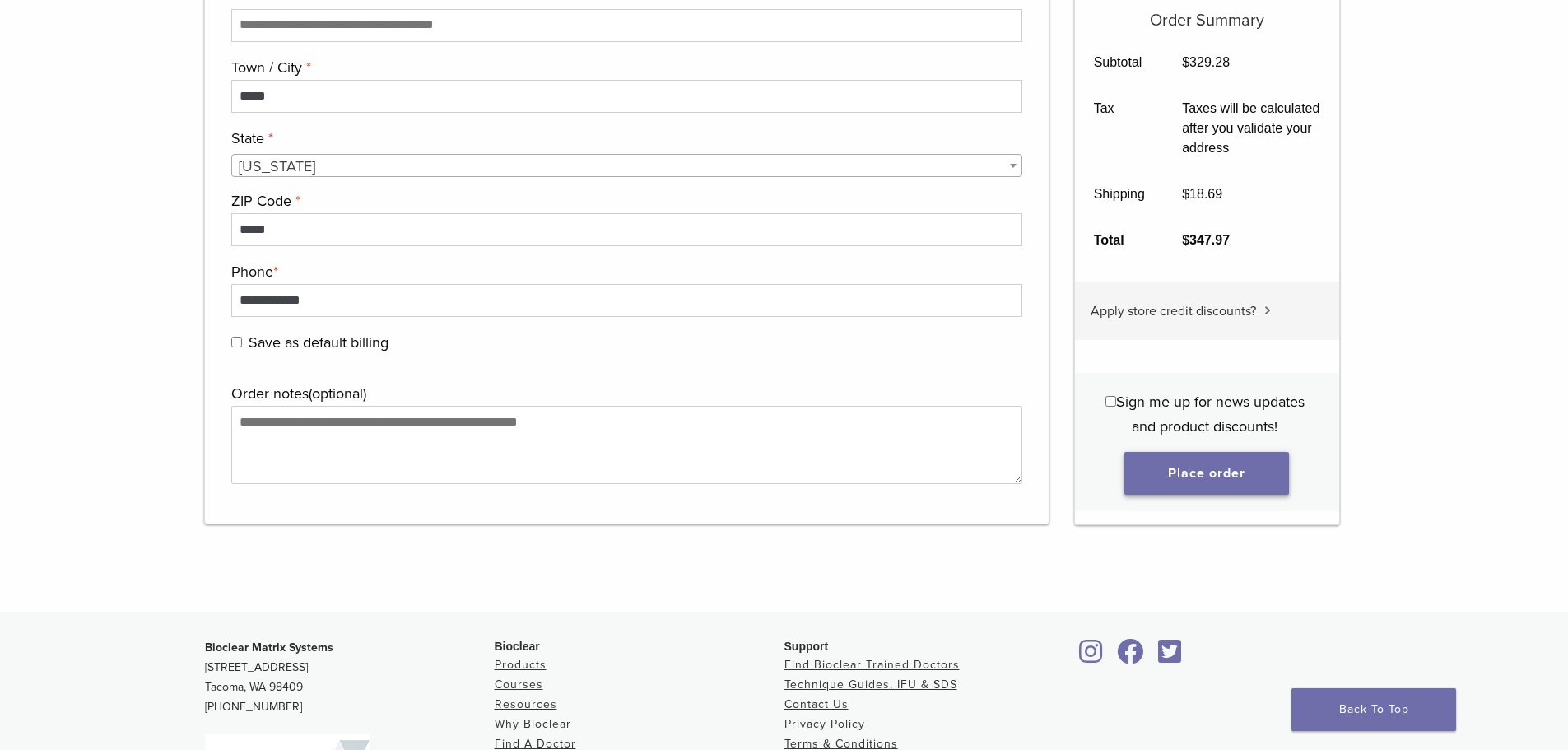
click at [1209, 466] on button "Place order" at bounding box center [1207, 473] width 165 height 43
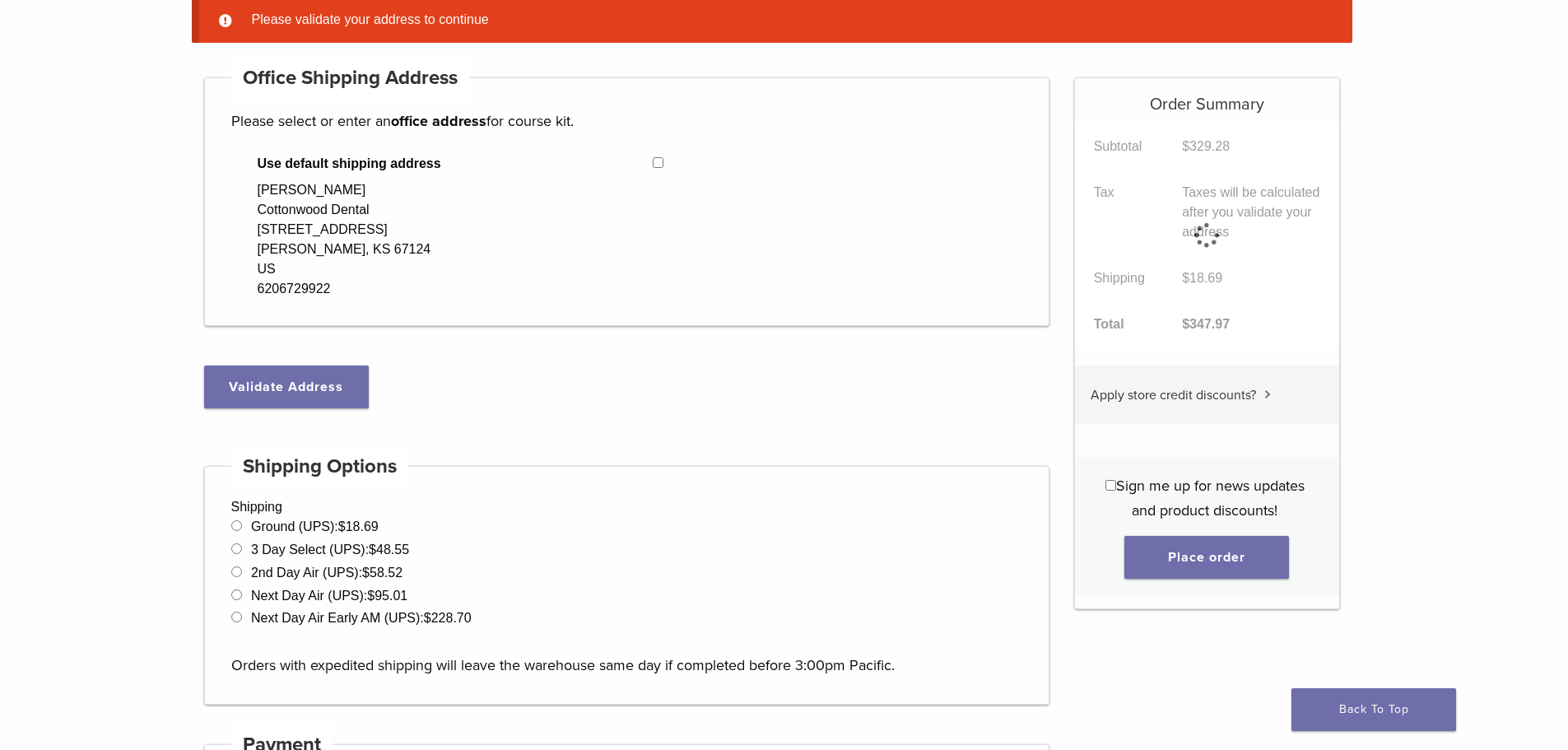
scroll to position [130, 0]
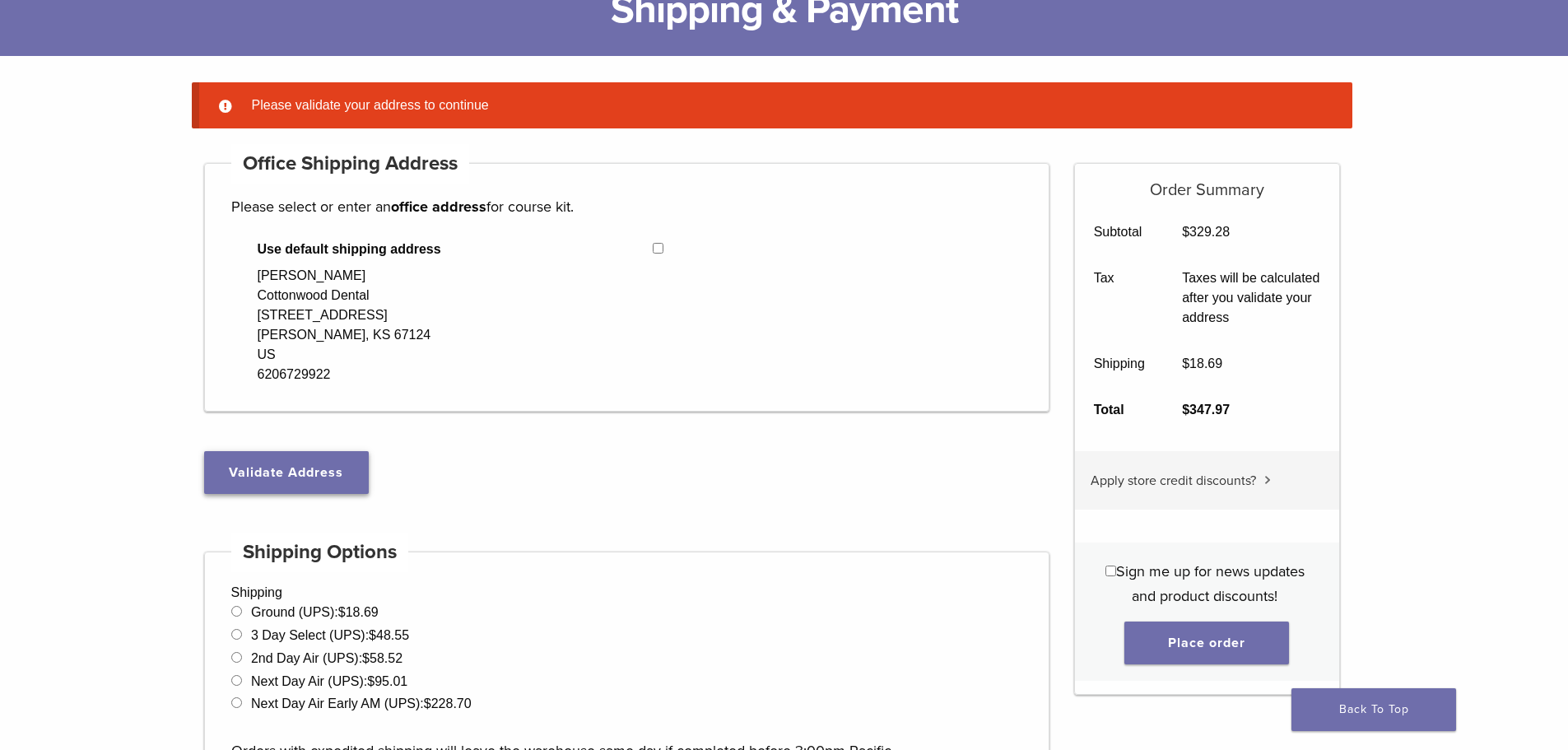
click at [295, 475] on button "Validate Address" at bounding box center [286, 473] width 165 height 43
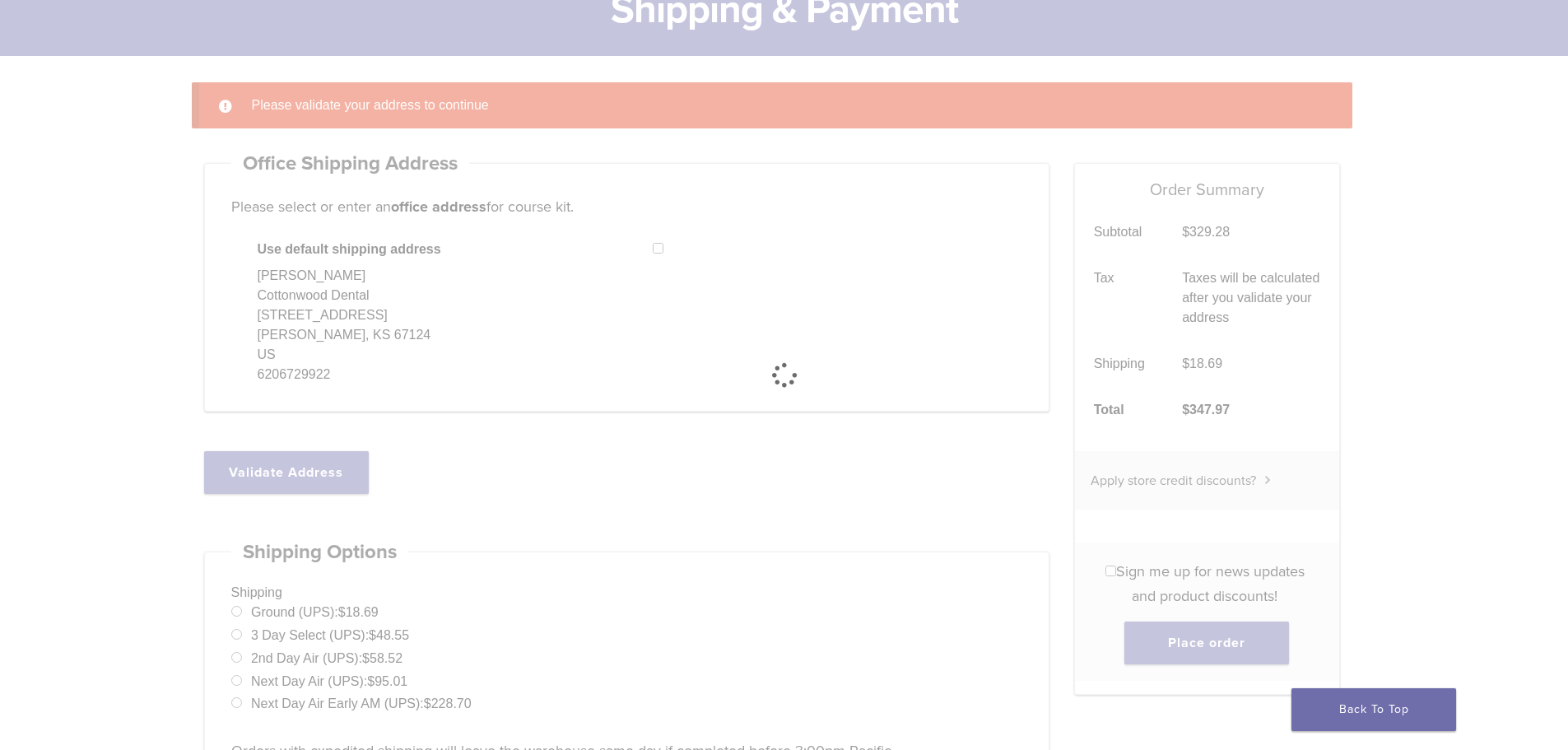
select select "**"
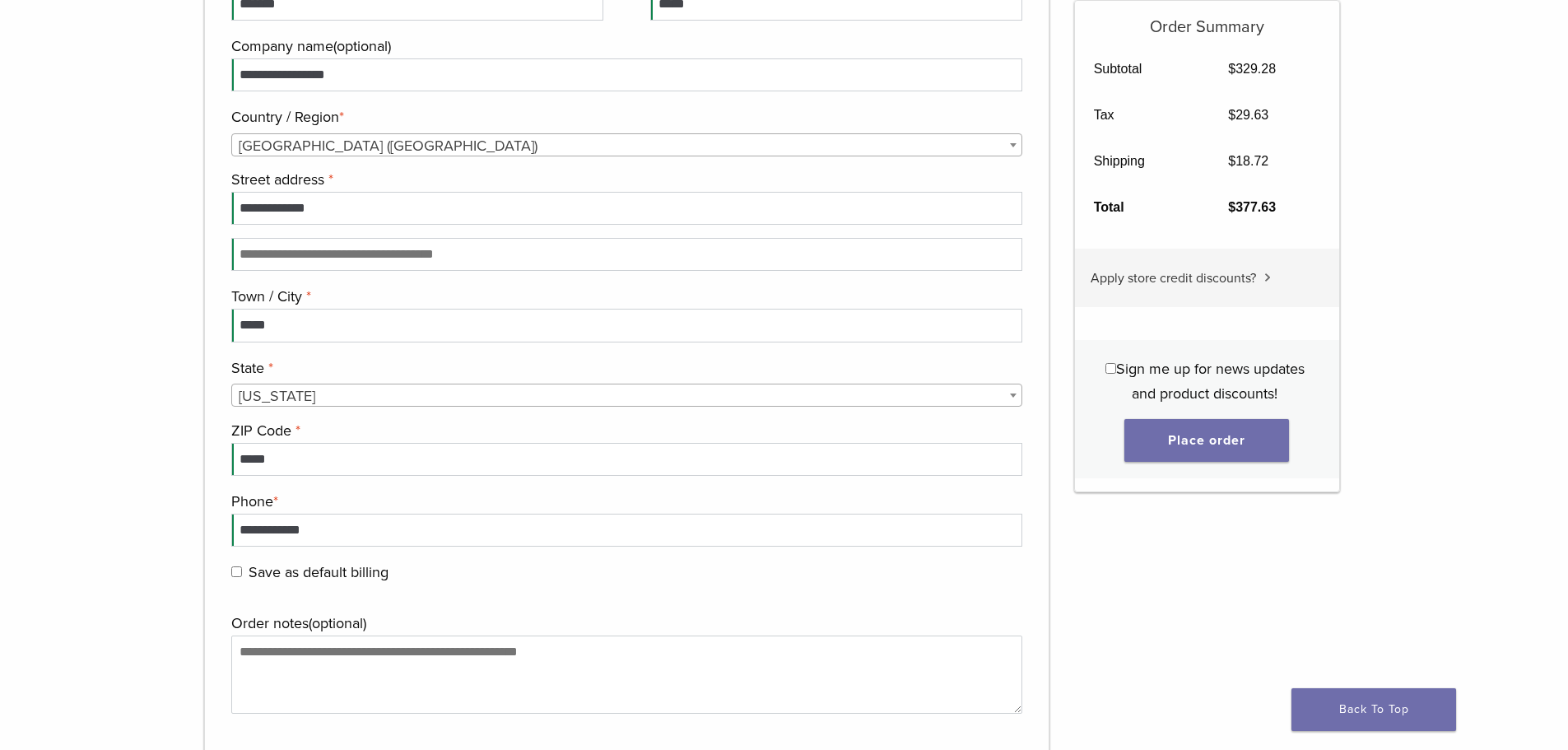
scroll to position [1611, 0]
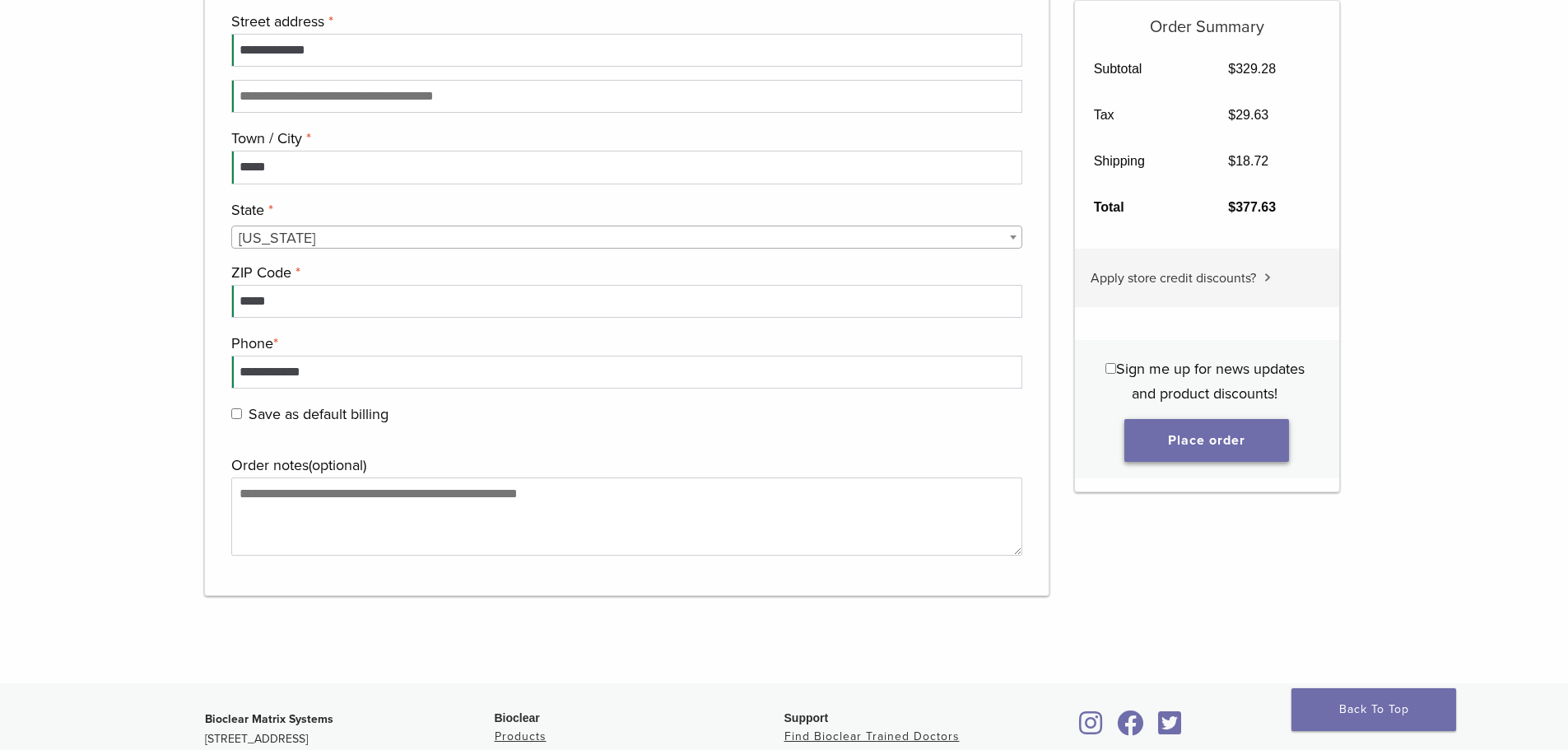
click at [1173, 440] on button "Place order" at bounding box center [1207, 440] width 165 height 43
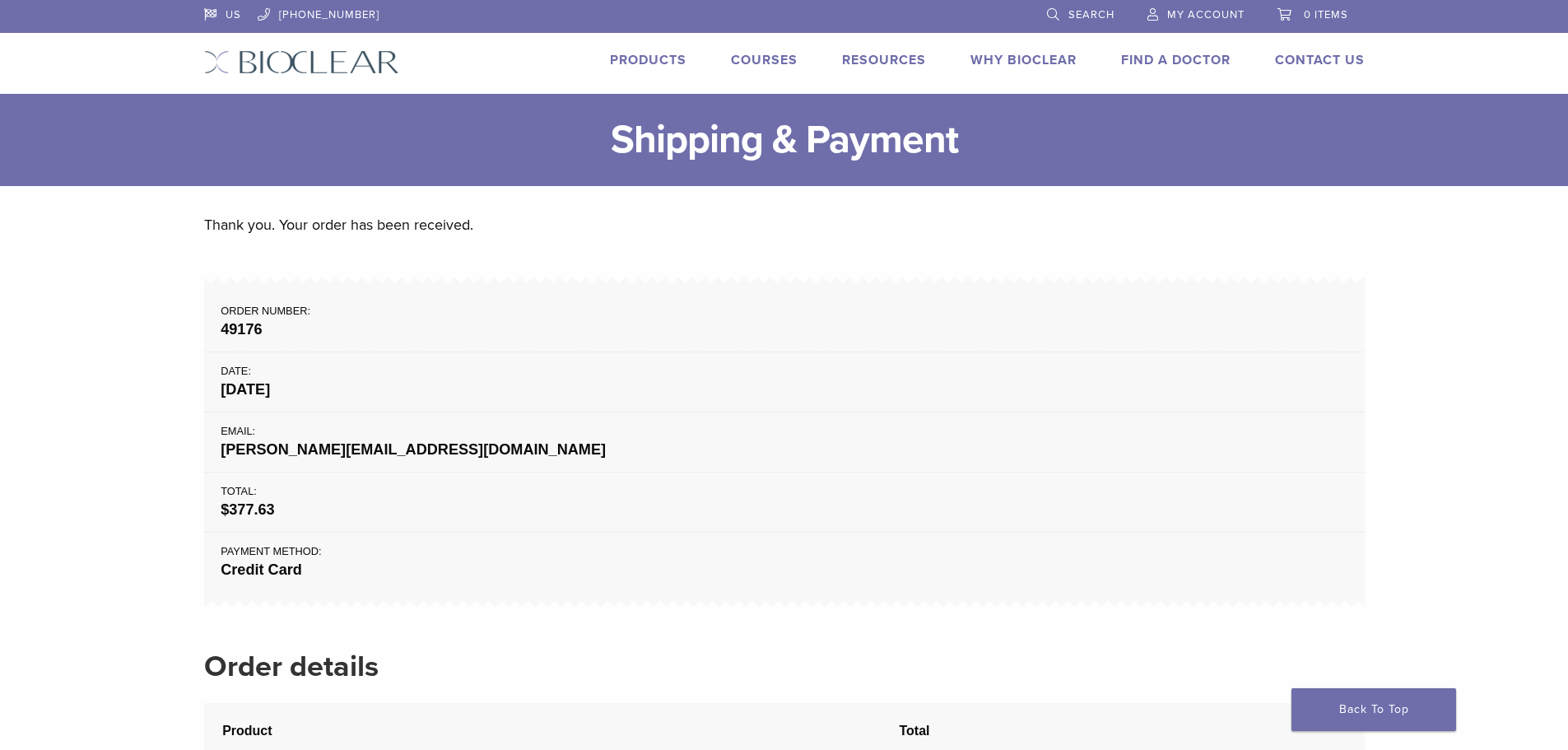
click at [830, 551] on li "Payment method: Credit Card" at bounding box center [784, 566] width 1161 height 66
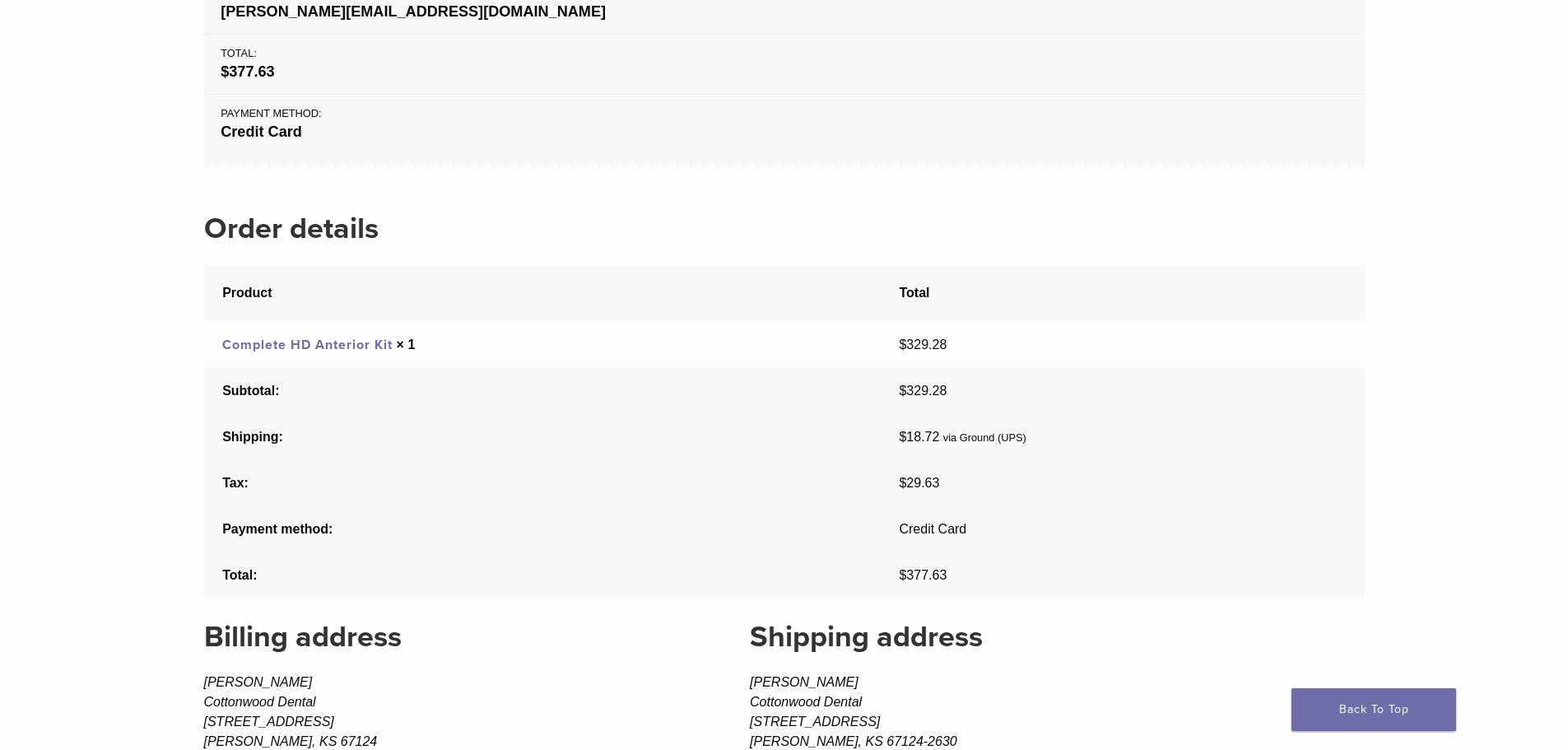
scroll to position [576, 0]
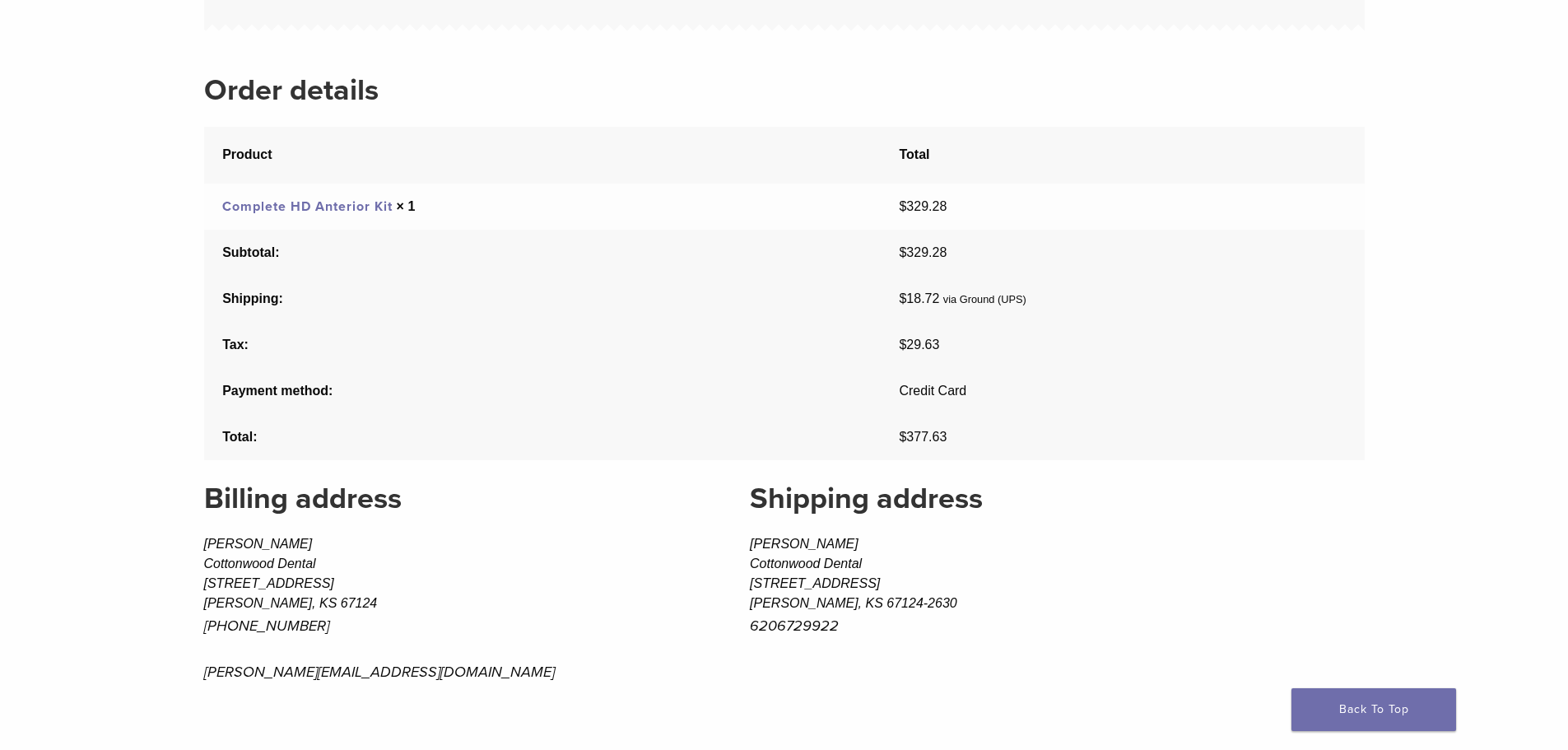
click at [652, 54] on div "Thank you. Your order has been received. Order number: 49176 Date: September 15…" at bounding box center [784, 48] width 1161 height 824
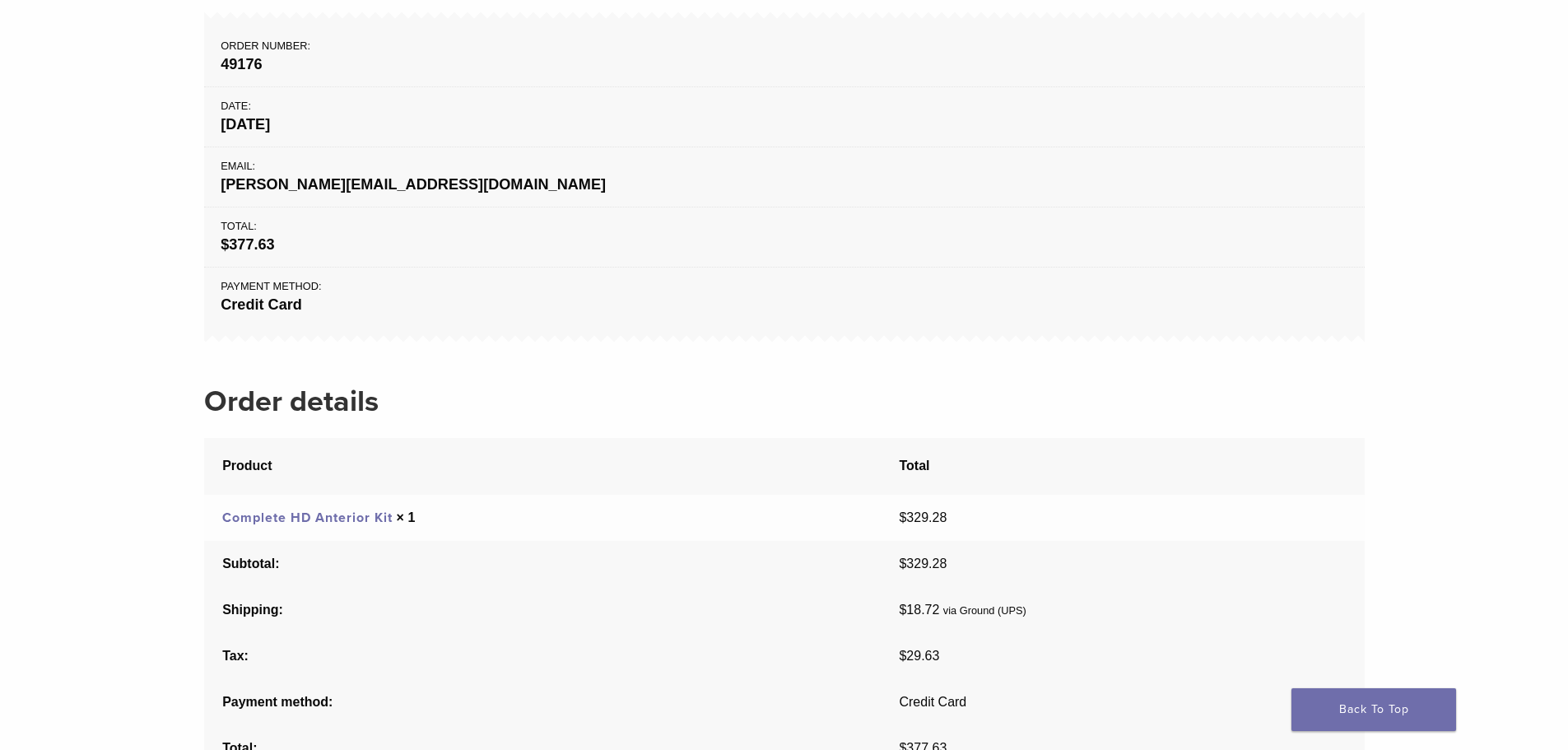
scroll to position [0, 0]
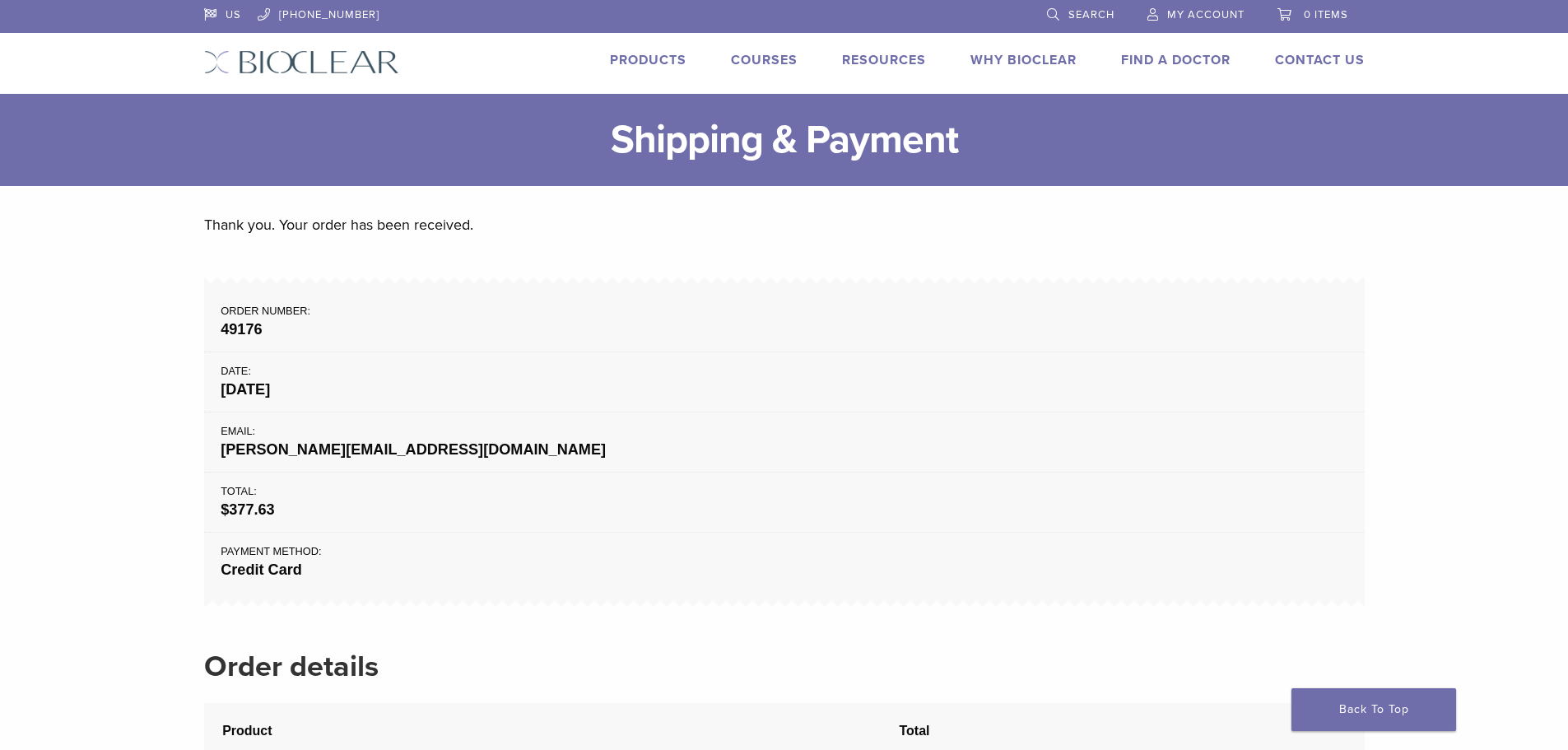
click at [1210, 10] on span "My Account" at bounding box center [1206, 15] width 78 height 13
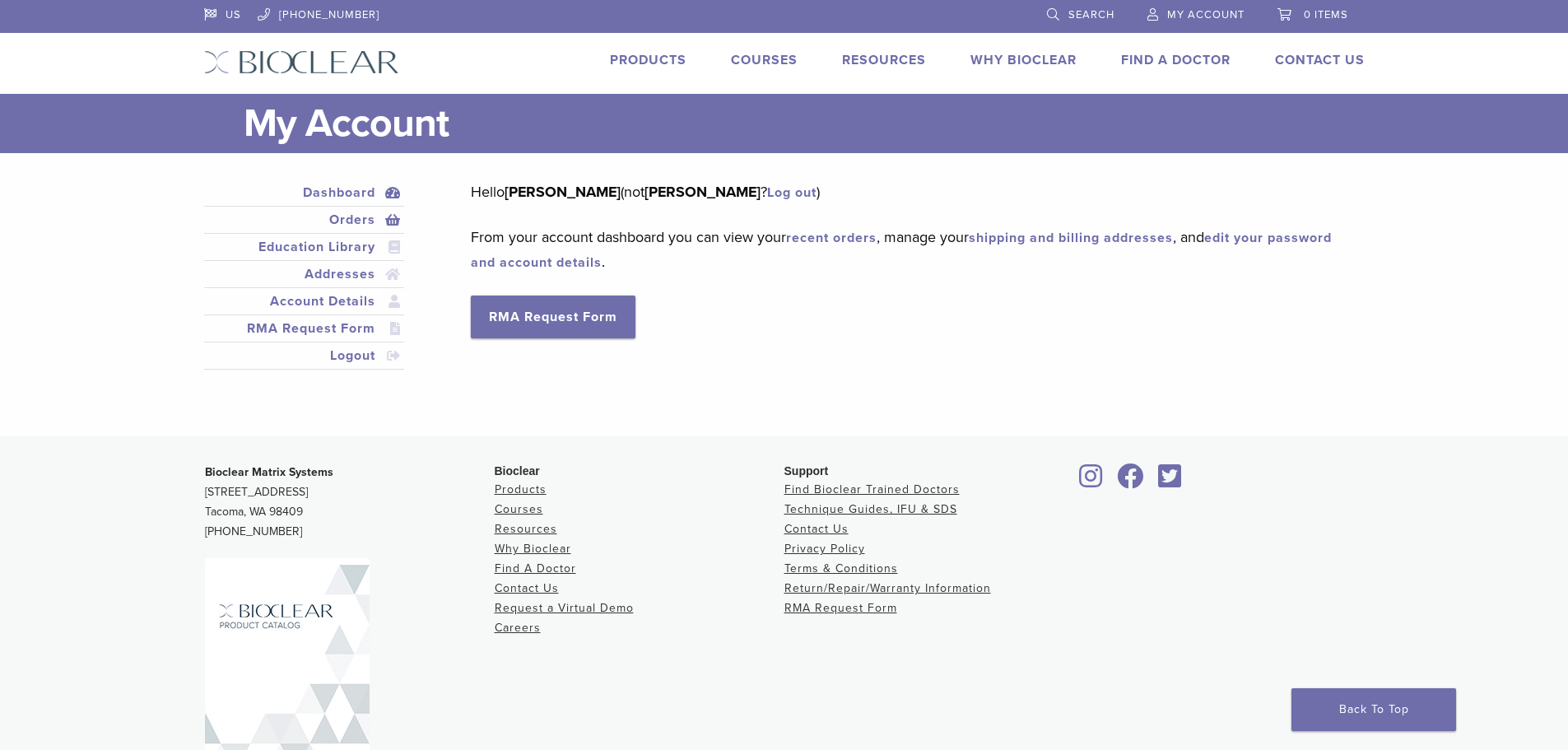
click at [350, 216] on link "Orders" at bounding box center [304, 219] width 194 height 20
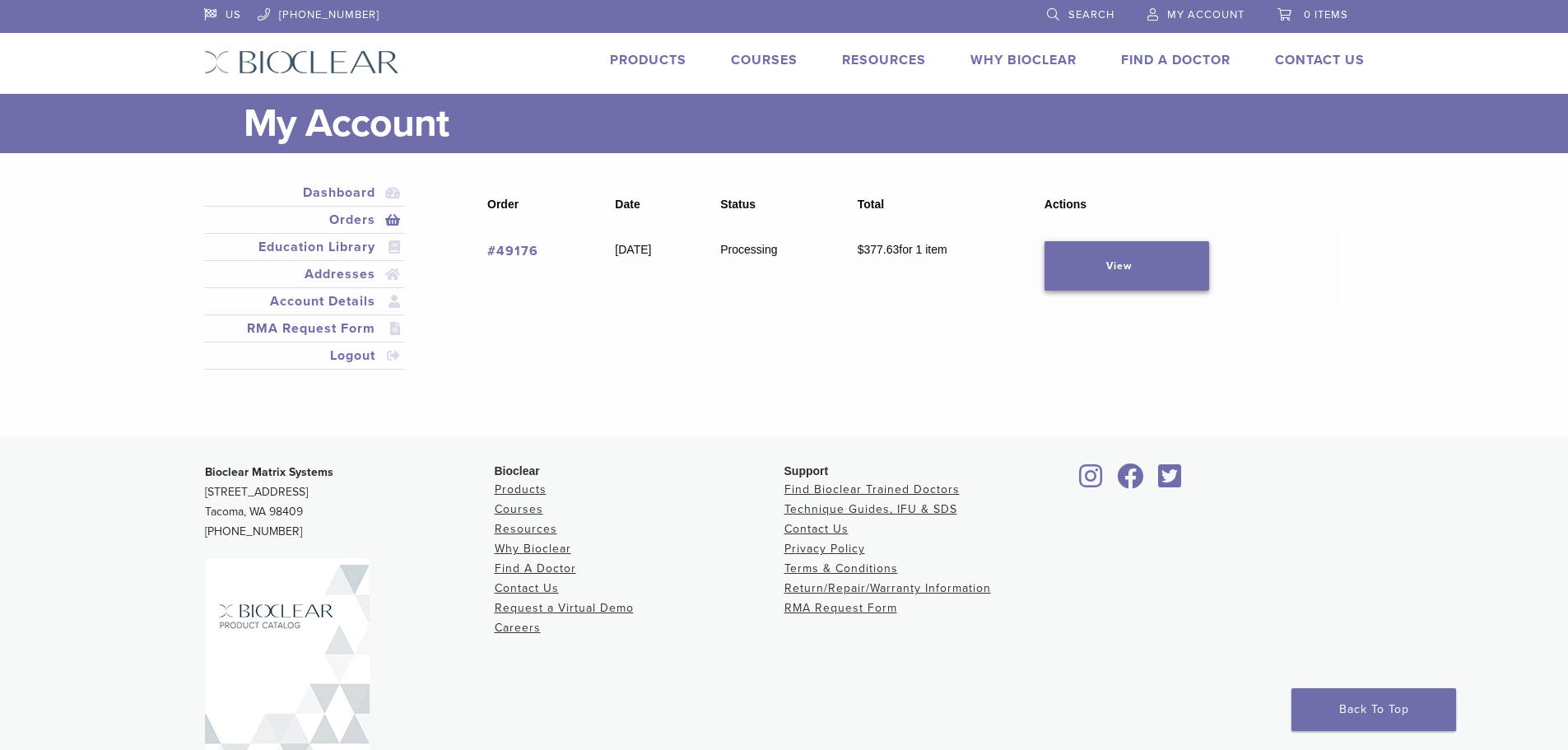
click at [1180, 264] on link "View" at bounding box center [1127, 266] width 165 height 50
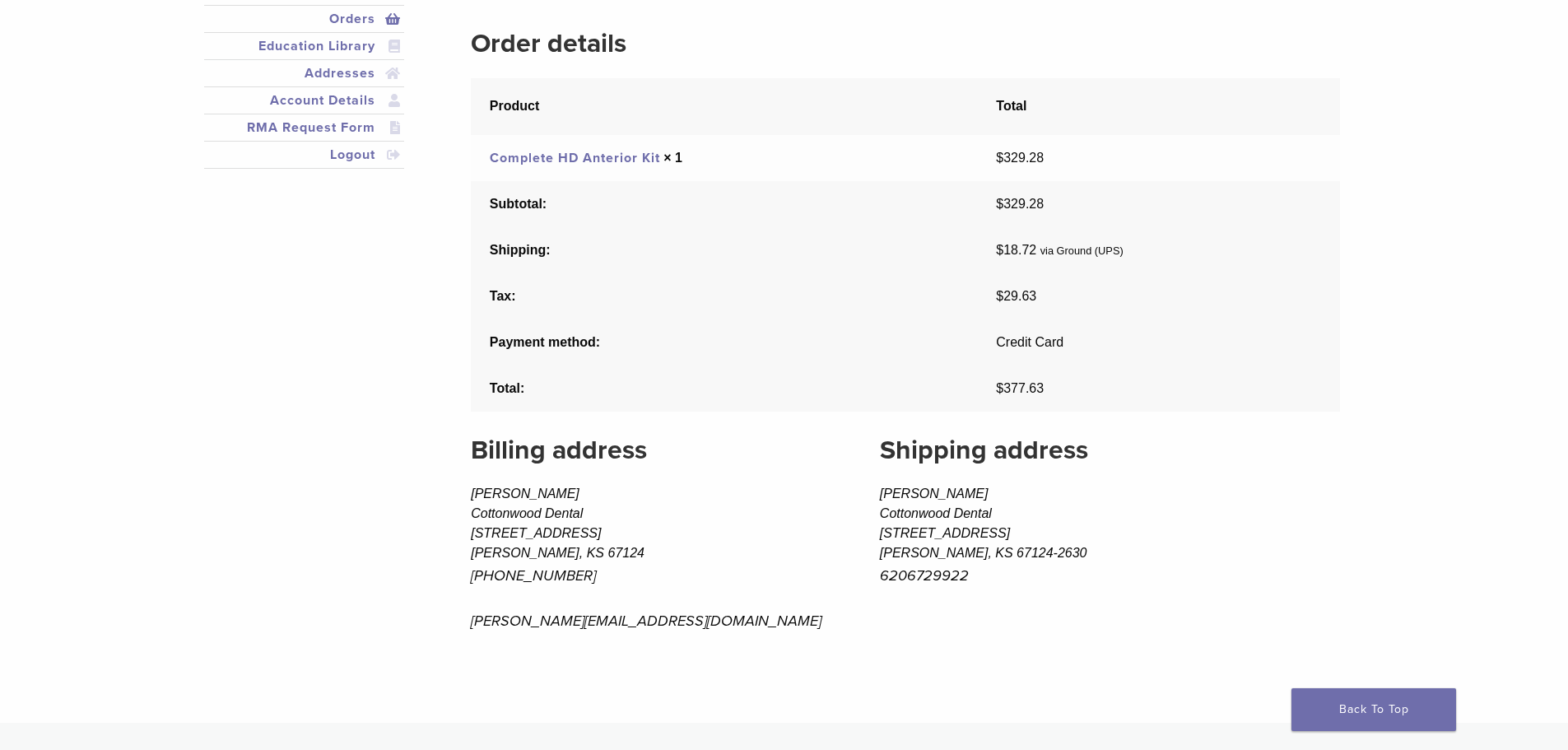
scroll to position [165, 0]
